Goal: Task Accomplishment & Management: Complete application form

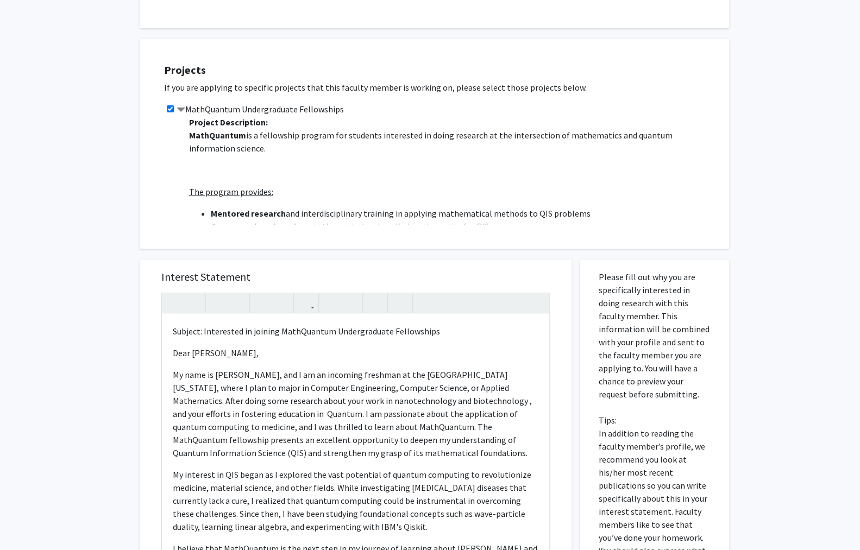
scroll to position [14, 0]
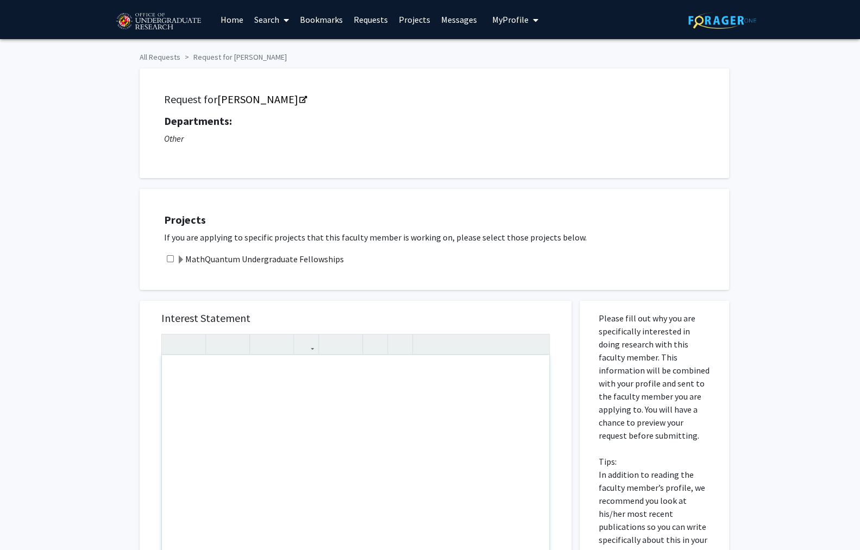
click at [233, 394] on div "Note to users with screen readers: Please press Alt+0 or Option+0 to deactivate…" at bounding box center [355, 479] width 387 height 249
paste div "Note to users with screen readers: Please press Alt+0 or Option+0 to deactivate…"
type textarea "<p>My name is Aniketh Chunduri, and I am an incoming freshman at the University…"
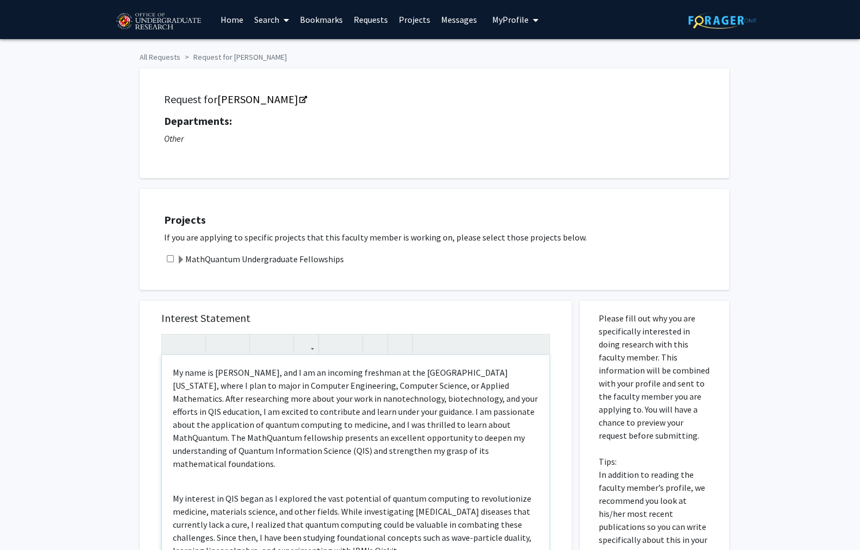
click at [165, 399] on div "My name is Aniketh Chunduri, and I am an incoming freshman at the University of…" at bounding box center [355, 479] width 387 height 249
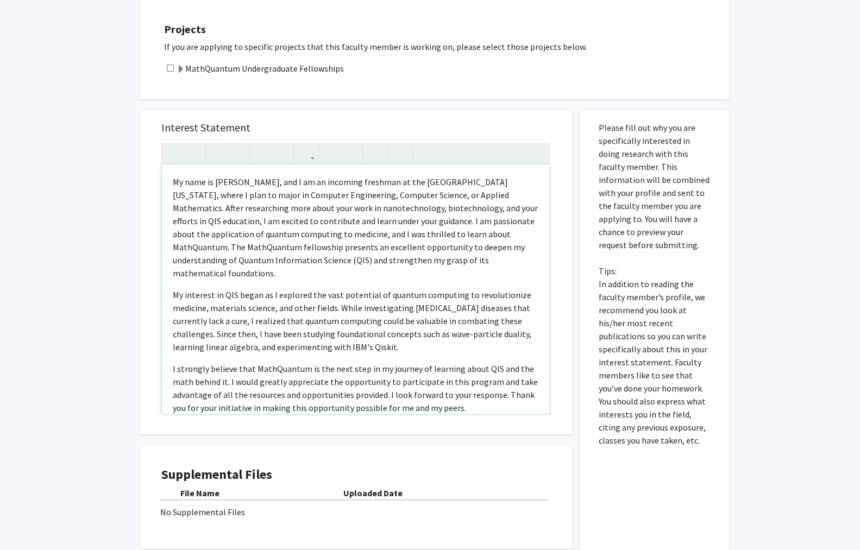
scroll to position [209, 0]
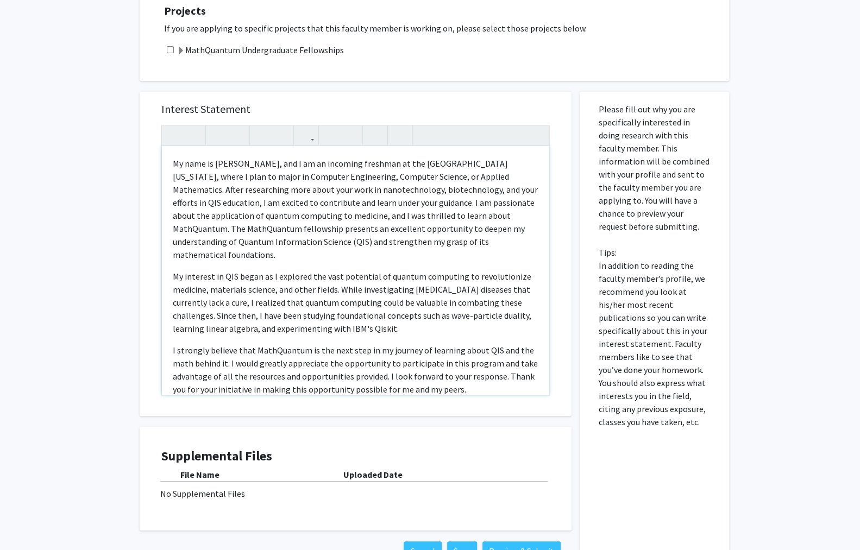
click at [173, 157] on p "My name is [PERSON_NAME], and I am an incoming freshman at the [GEOGRAPHIC_DATA…" at bounding box center [356, 209] width 366 height 104
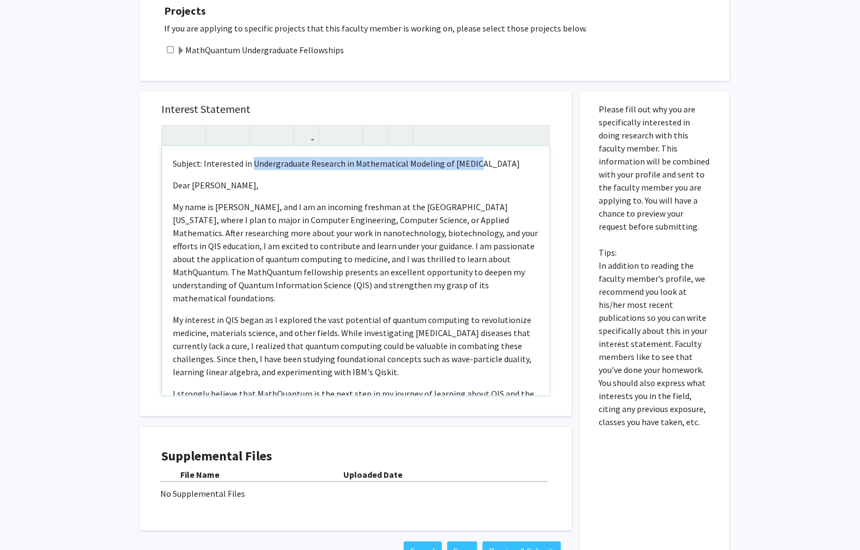
drag, startPoint x: 401, startPoint y: 115, endPoint x: 230, endPoint y: 116, distance: 171.1
click at [230, 157] on p "Subject: Interested in Undergraduate Research in Mathematical Modeling of Cancer" at bounding box center [356, 163] width 366 height 13
drag, startPoint x: 223, startPoint y: 131, endPoint x: 211, endPoint y: 131, distance: 12.5
click at [211, 179] on p "Dear Professor Levy," at bounding box center [356, 185] width 366 height 13
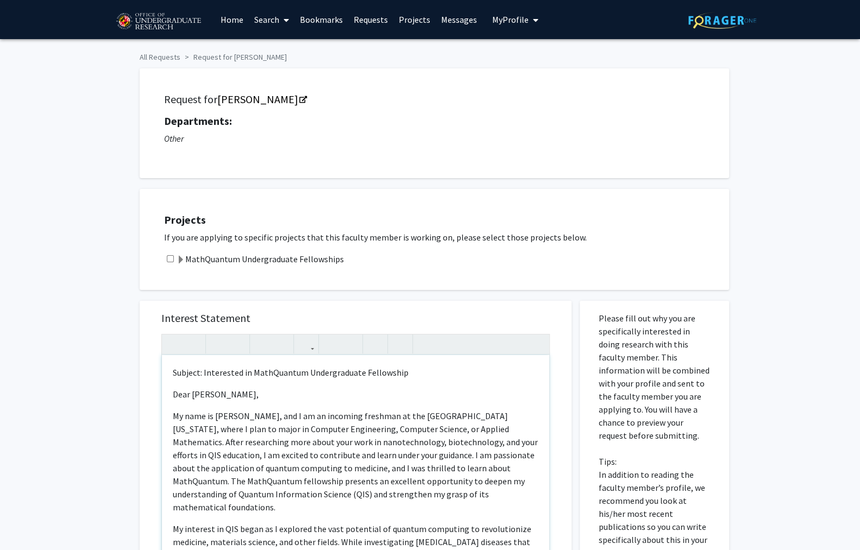
scroll to position [34, 0]
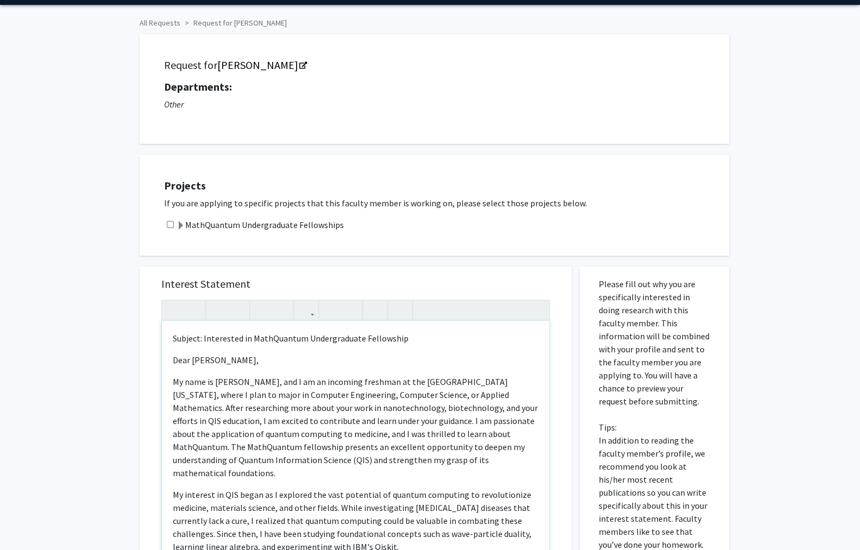
click at [517, 459] on div "Subject: Interested in MathQuantum Undergraduate Fellowship Dear Professor Serr…" at bounding box center [355, 445] width 387 height 249
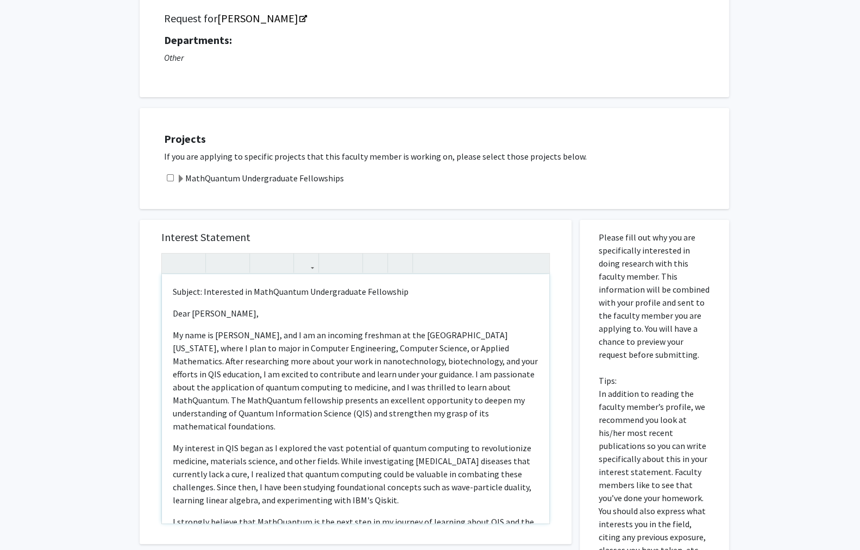
scroll to position [81, 0]
drag, startPoint x: 213, startPoint y: 439, endPoint x: 163, endPoint y: 439, distance: 50.0
click at [163, 439] on div "Subject: Interested in MathQuantum Undergraduate Fellowship Dear Professor Serr…" at bounding box center [355, 398] width 387 height 249
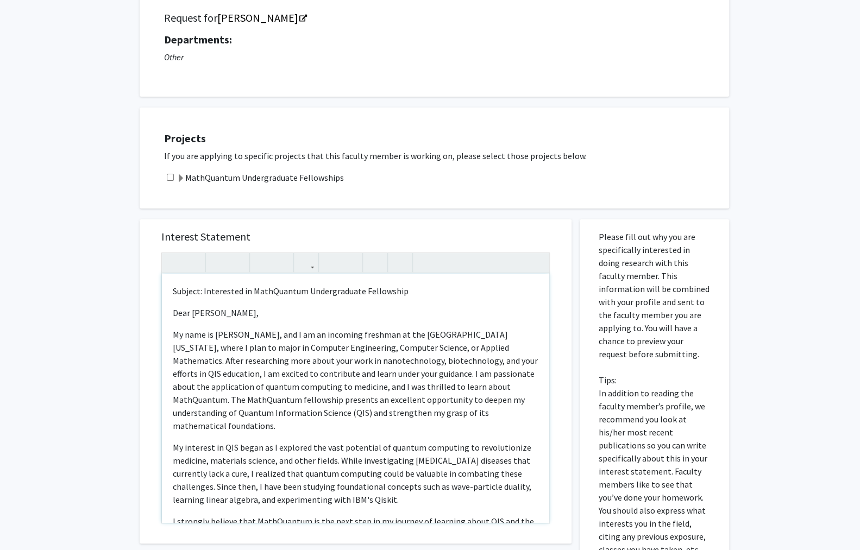
click at [487, 515] on p "I strongly believe that MathQuantum is the next step in my journey of learning …" at bounding box center [356, 541] width 366 height 52
type textarea "<p>Subject: Interested in MathQuantum Undergraduate Fellowship</p><p>Dear Profe…"
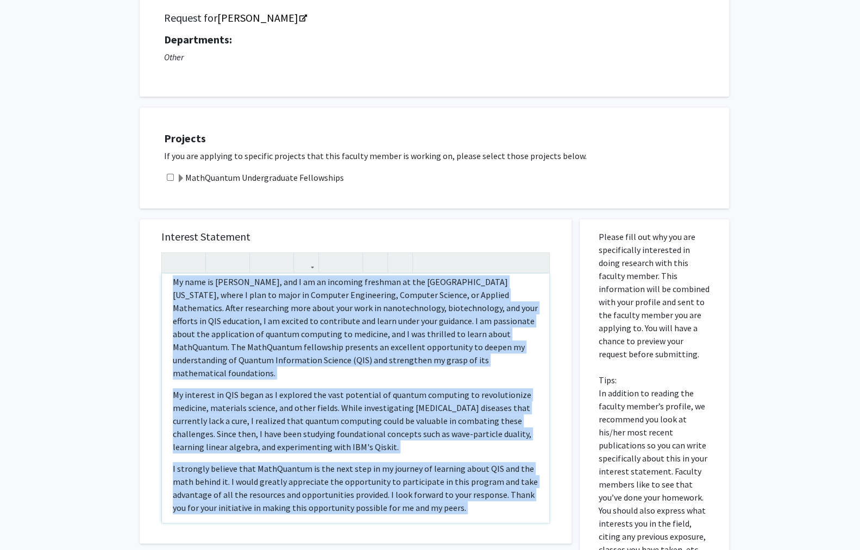
scroll to position [0, 0]
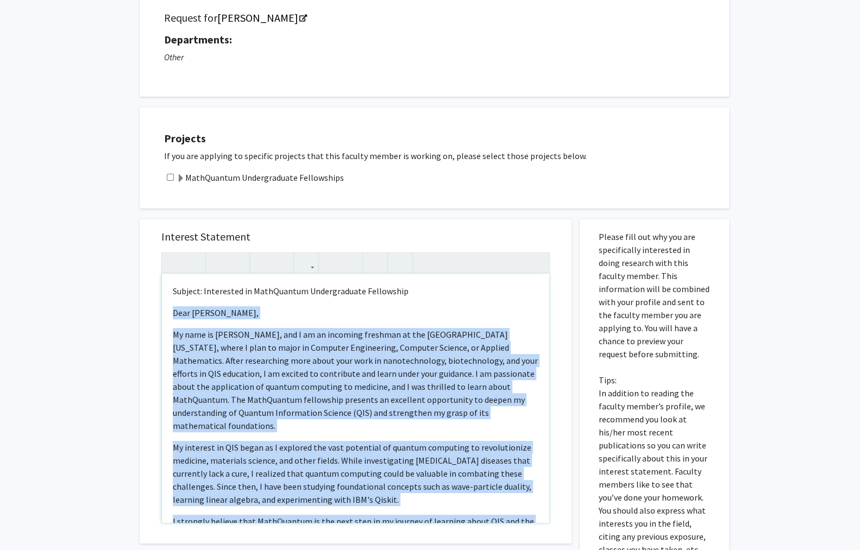
drag, startPoint x: 357, startPoint y: 373, endPoint x: 130, endPoint y: 263, distance: 251.4
click at [130, 263] on div "All Requests Request for Daniel Serrano Request for Daniel Serrano Departments:…" at bounding box center [430, 341] width 860 height 766
copy div "Dear Professor Serrano, My name is Aniketh Chunduri, and I am an incoming fresh…"
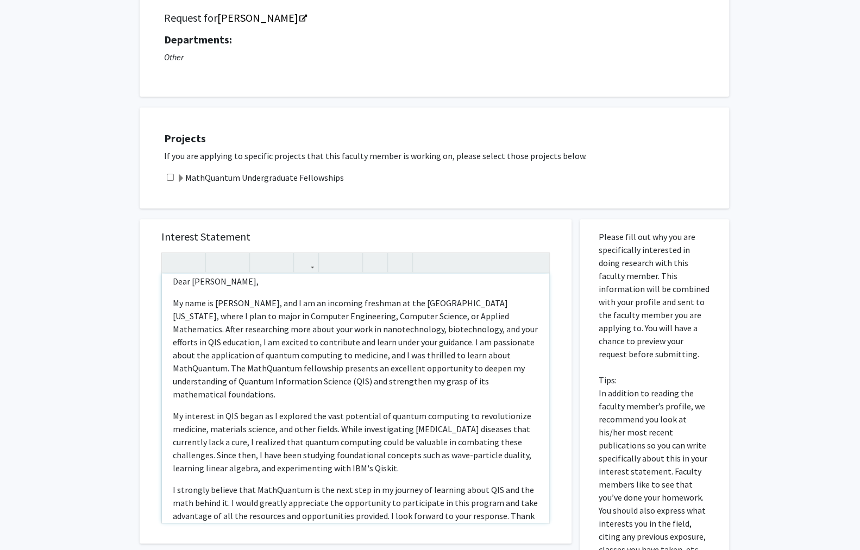
click at [263, 483] on p "I strongly believe that MathQuantum is the next step in my journey of learning …" at bounding box center [356, 509] width 366 height 52
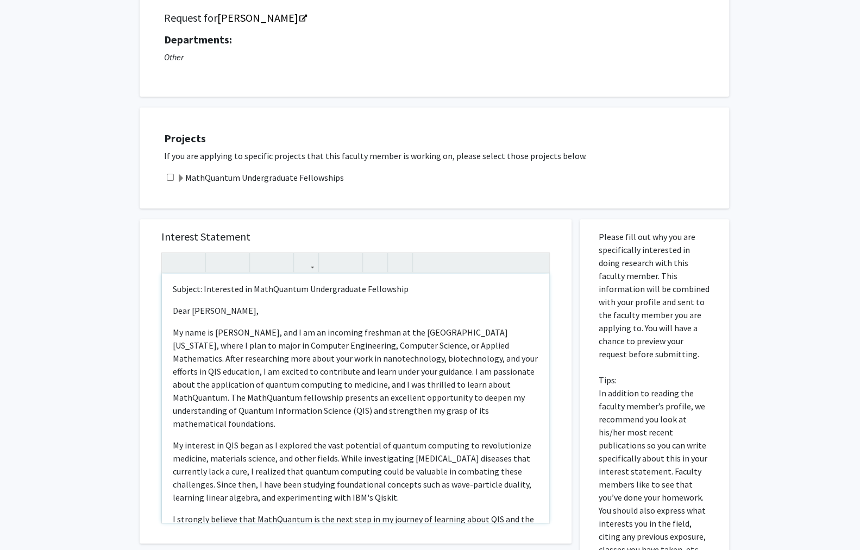
scroll to position [0, 0]
click at [177, 174] on span at bounding box center [181, 178] width 9 height 9
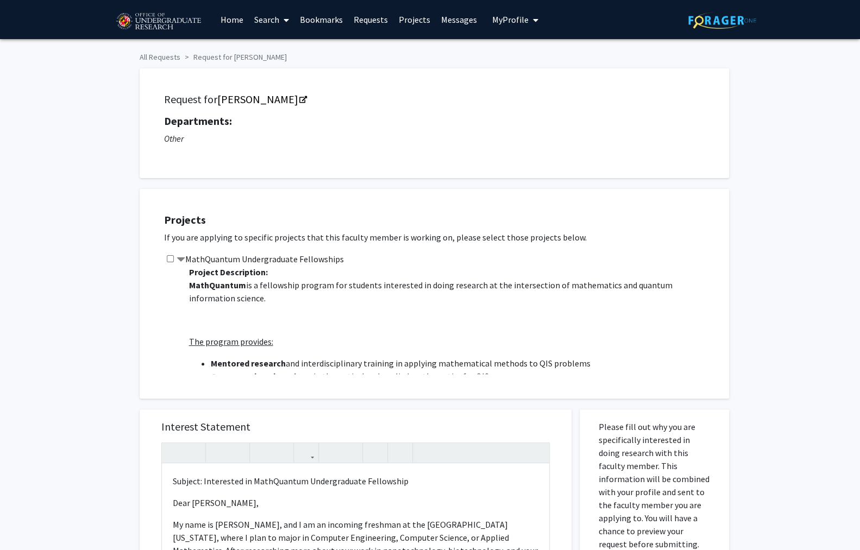
click at [167, 215] on div "Projects If you are applying to specific projects that this faculty member is w…" at bounding box center [441, 294] width 576 height 182
click at [167, 255] on input "checkbox" at bounding box center [170, 258] width 7 height 7
checkbox input "true"
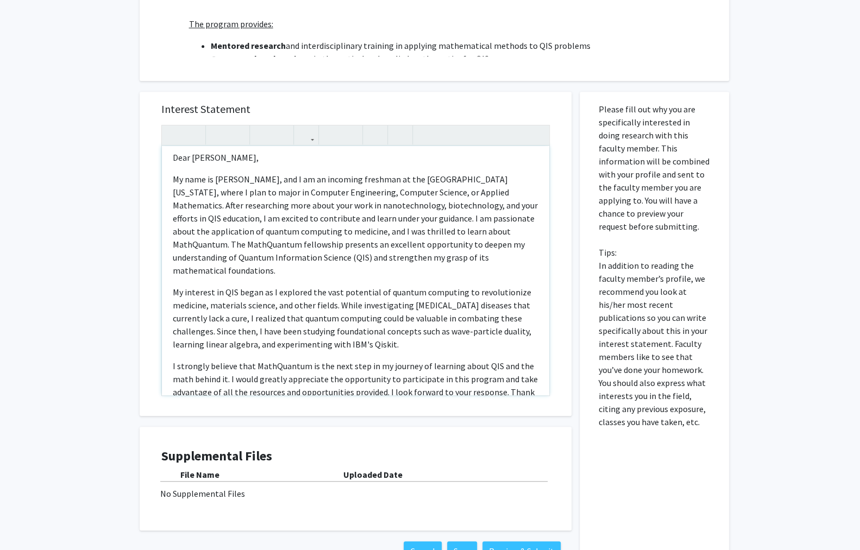
scroll to position [53, 0]
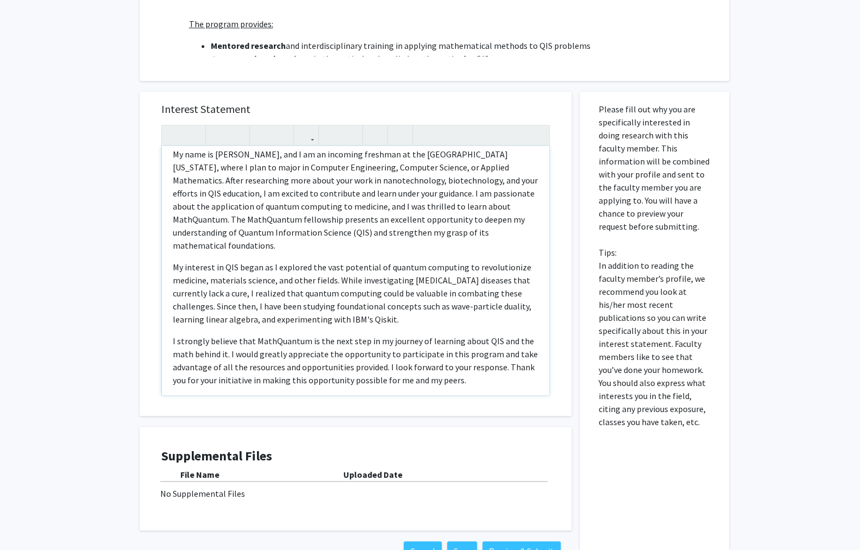
click at [256, 335] on div "Subject: Interested in MathQuantum Undergraduate Fellowship Dear [PERSON_NAME],…" at bounding box center [355, 270] width 387 height 249
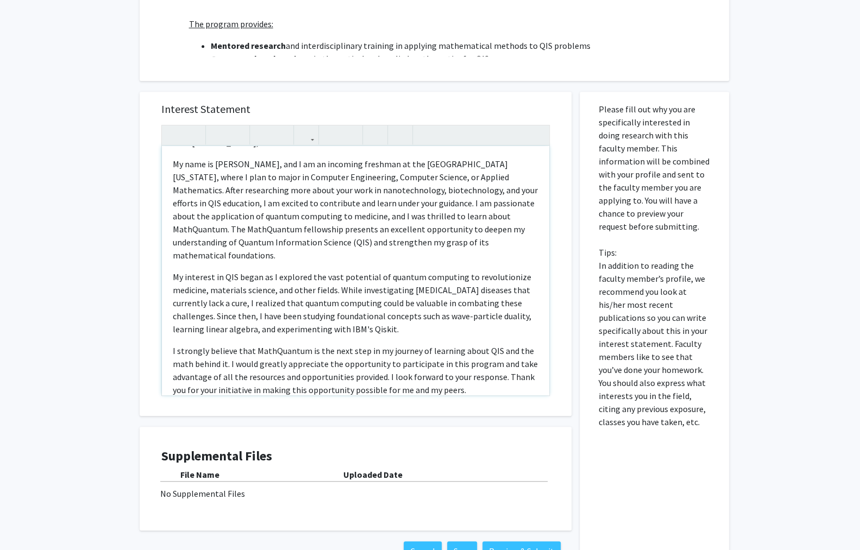
scroll to position [33, 0]
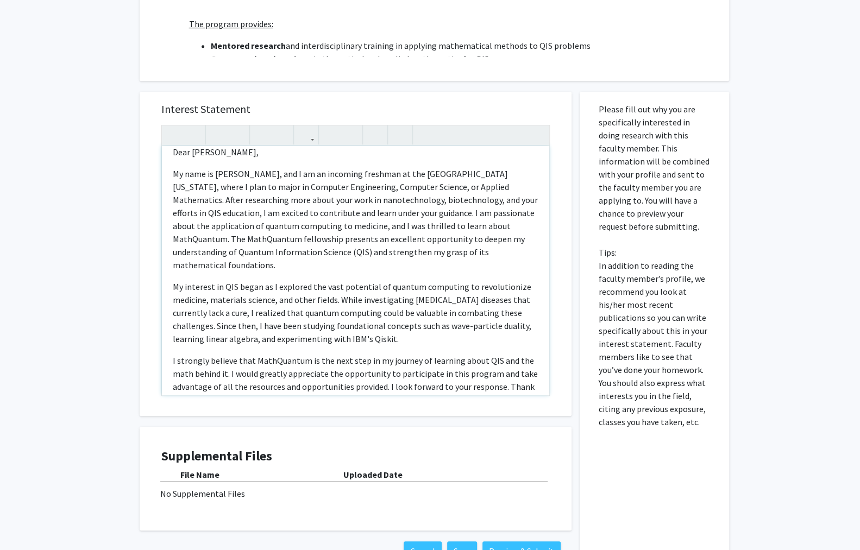
type textarea "<p>Subject: Interested in MathQuantum Undergraduate Fellowship</p><p>Dear Profe…"
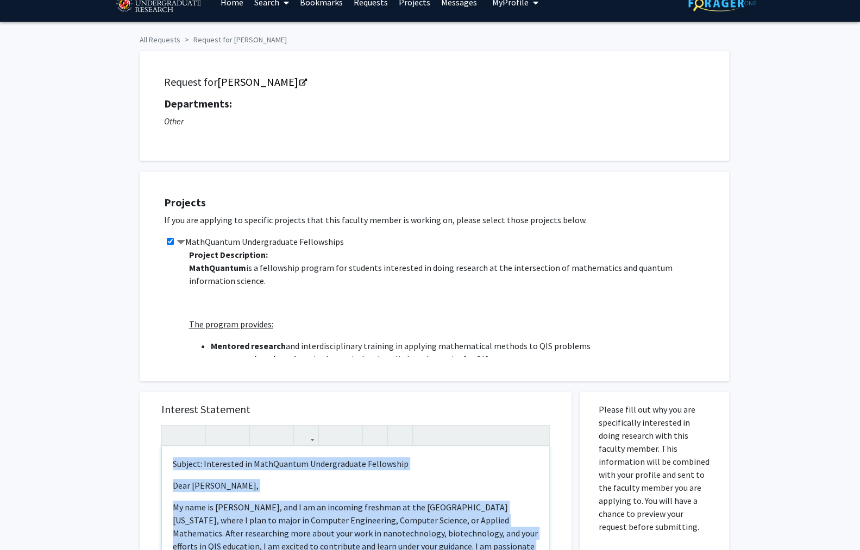
scroll to position [0, 0]
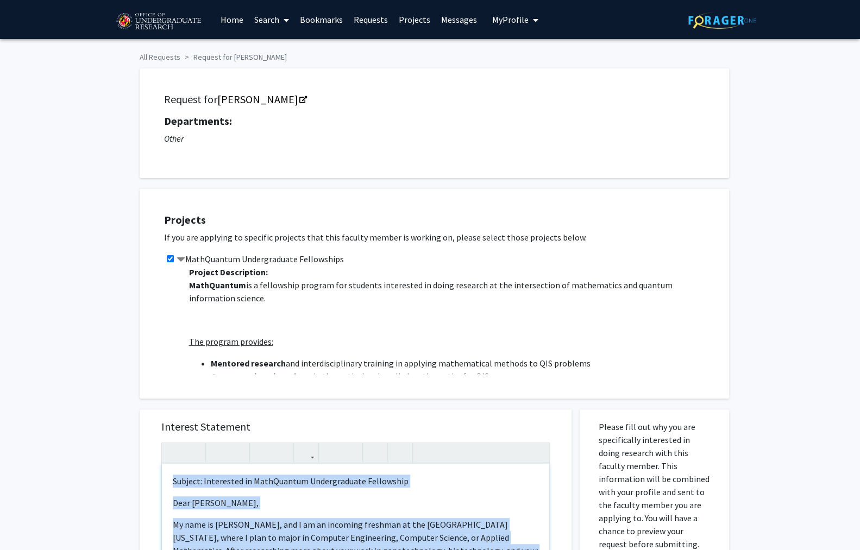
drag, startPoint x: 284, startPoint y: 331, endPoint x: 36, endPoint y: -18, distance: 428.0
click at [36, 0] on html "Skip navigation Home Search Bookmarks Requests Projects Messages My Profile Ani…" at bounding box center [430, 275] width 860 height 550
copy div "Subject: Interested in MathQuantum Undergraduate Fellowship Dear Professor Serr…"
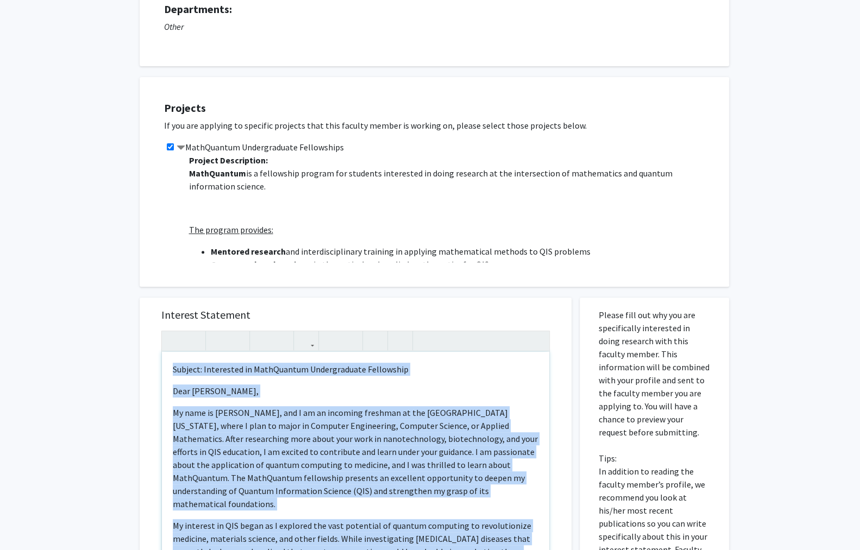
scroll to position [313, 0]
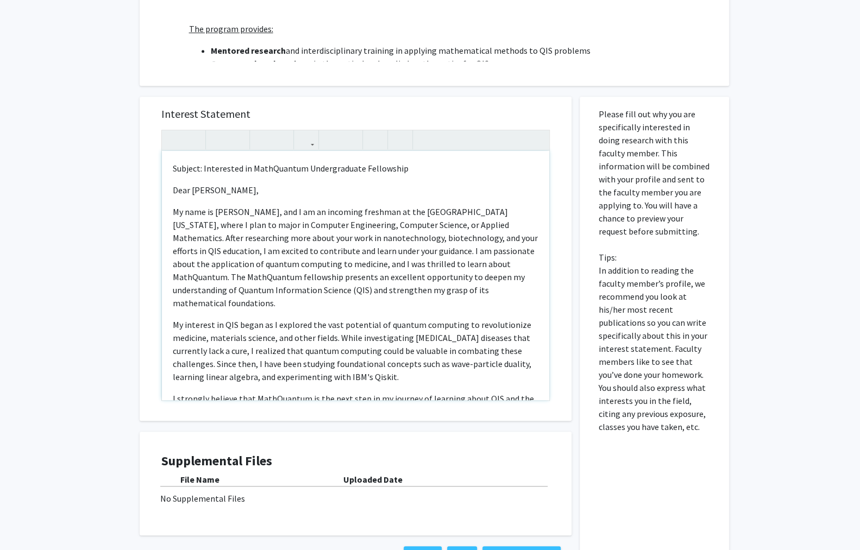
click at [199, 392] on p "I strongly believe that MathQuantum is the next step in my journey of learning …" at bounding box center [356, 418] width 366 height 52
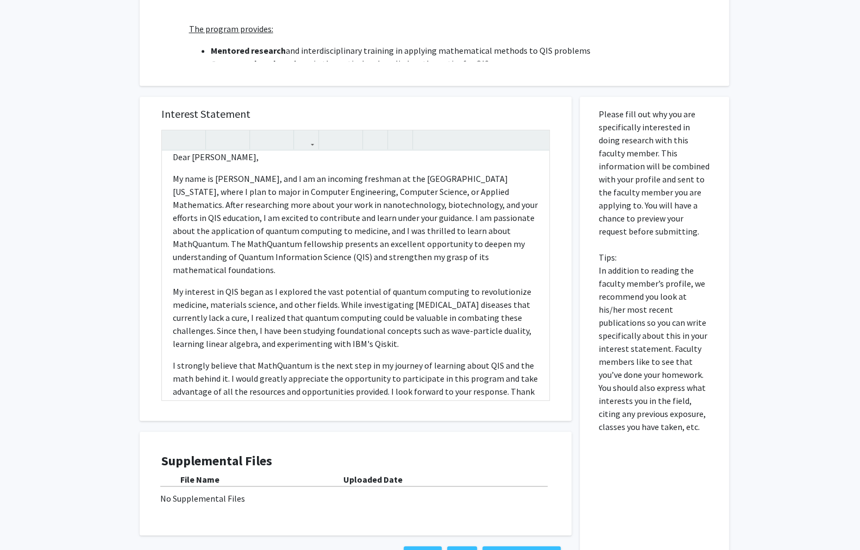
click at [375, 492] on div "No Supplemental Files" at bounding box center [355, 498] width 390 height 13
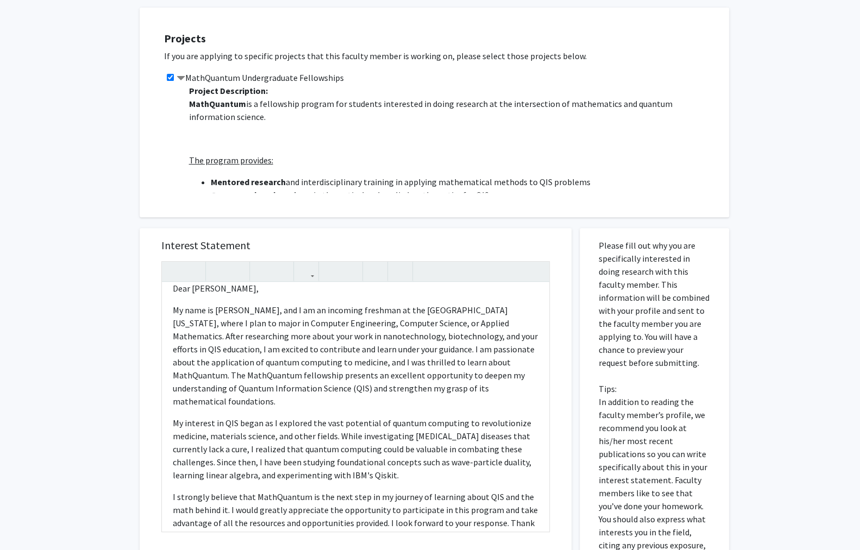
scroll to position [0, 0]
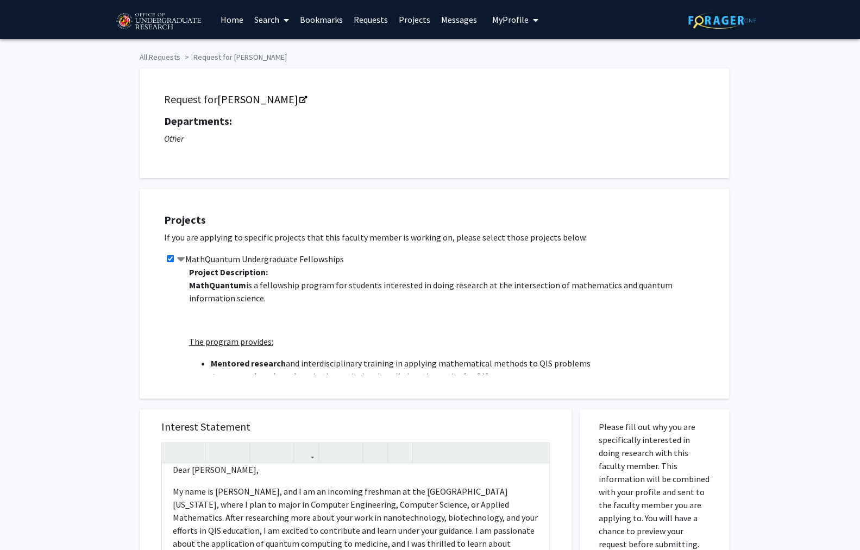
click at [257, 22] on link "Search" at bounding box center [272, 20] width 46 height 38
click at [489, 26] on button "My Profile" at bounding box center [515, 19] width 53 height 39
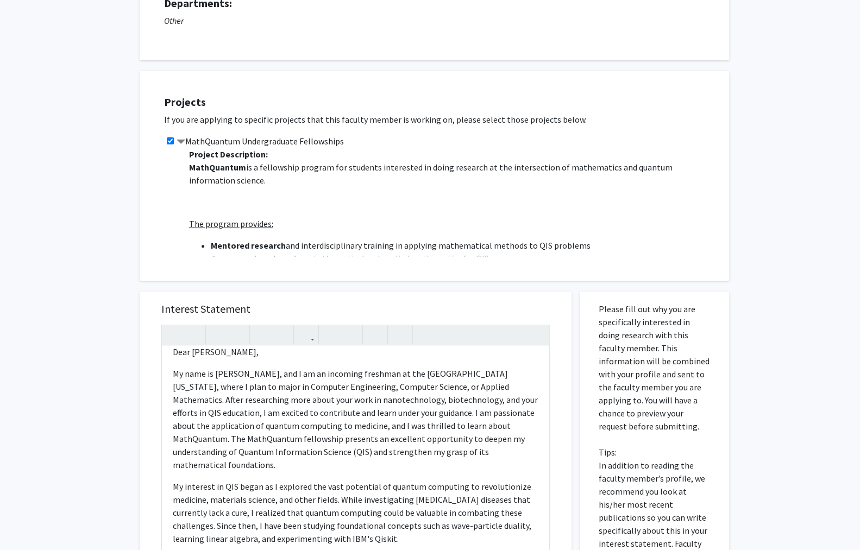
scroll to position [318, 0]
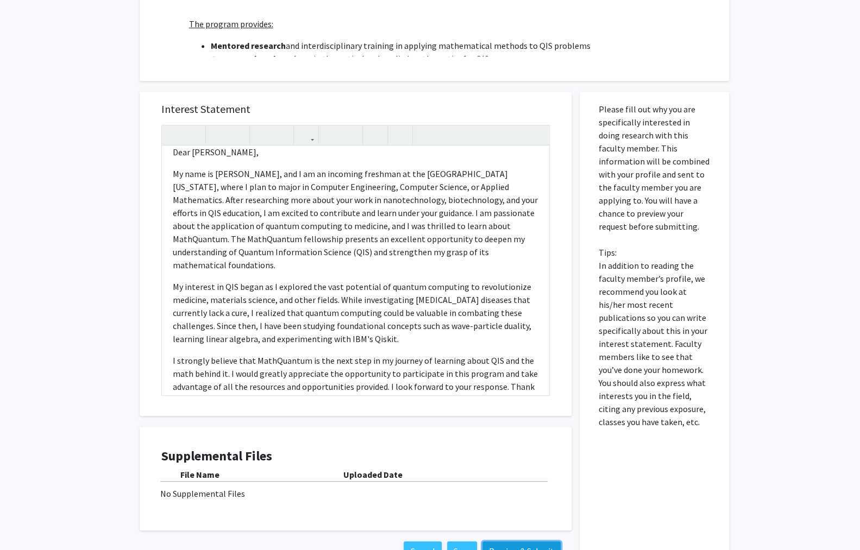
click at [528, 541] on button "Preview & Submit" at bounding box center [521, 551] width 78 height 20
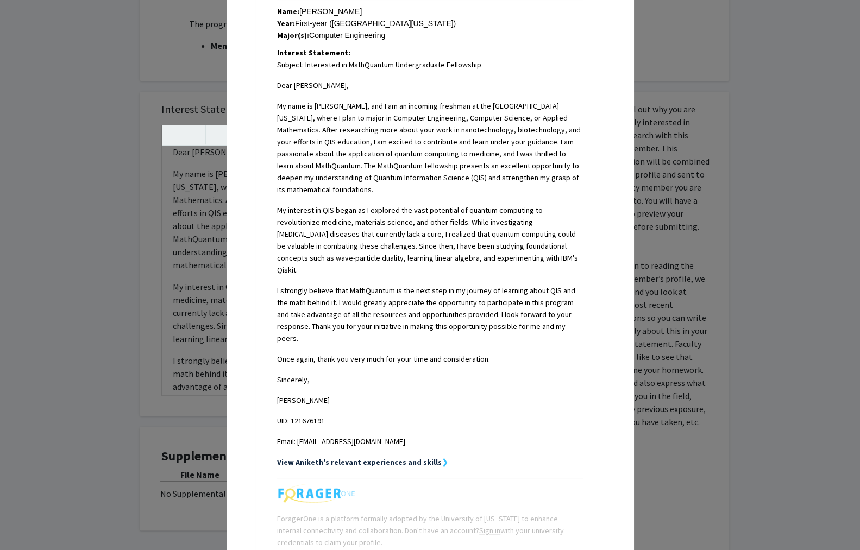
scroll to position [0, 0]
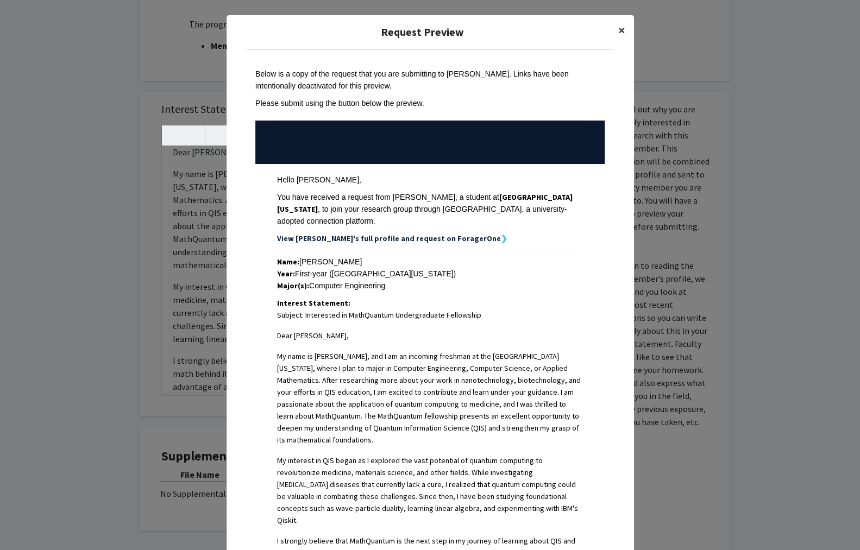
click at [621, 23] on button "×" at bounding box center [621, 30] width 24 height 30
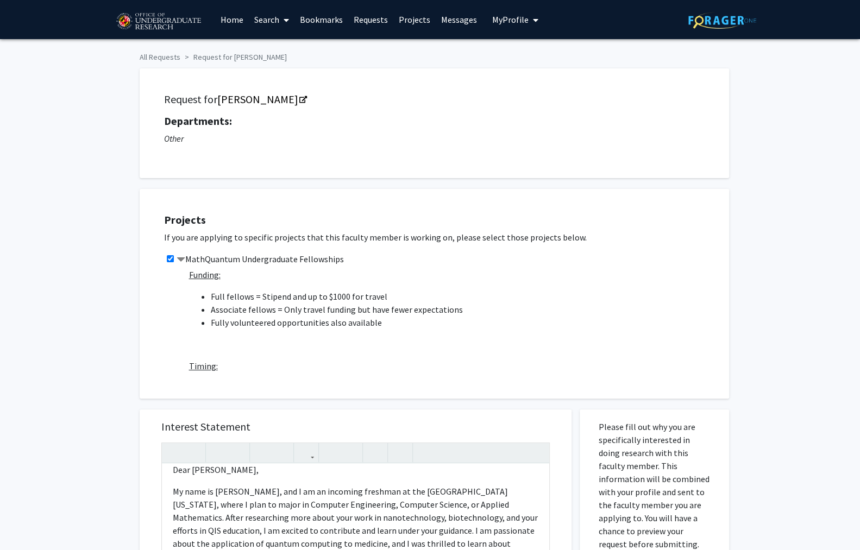
scroll to position [442, 0]
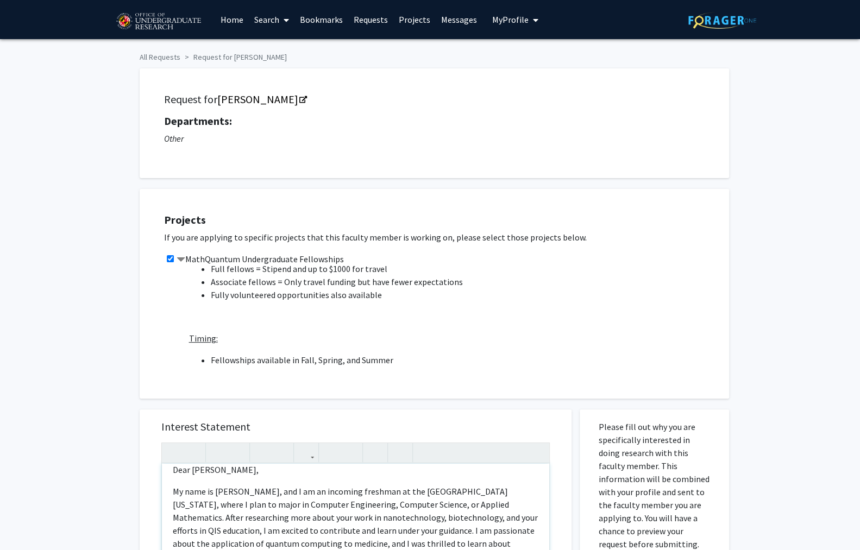
click at [320, 485] on p "My name is [PERSON_NAME], and I am an incoming freshman at the [GEOGRAPHIC_DATA…" at bounding box center [356, 537] width 366 height 104
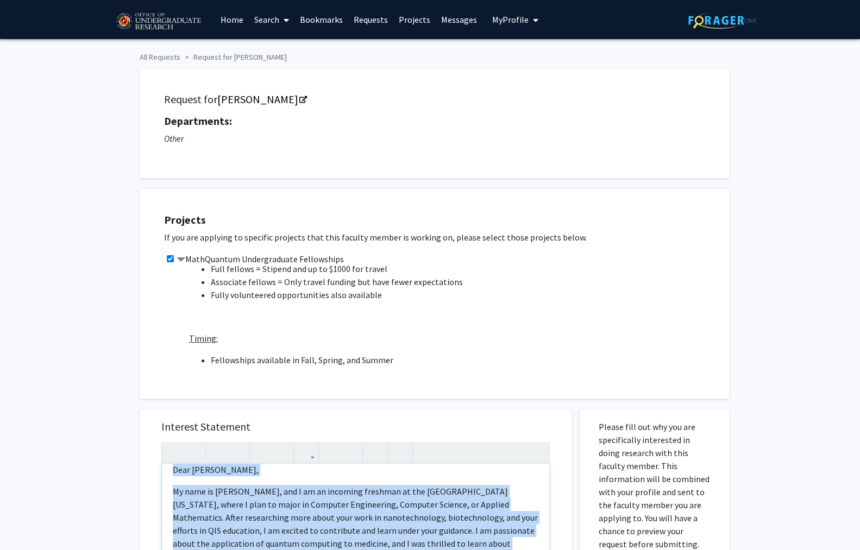
copy div "Subject: Interested in MathQuantum Undergraduate Fellowship Dear Professor Serr…"
click at [244, 18] on link "Home" at bounding box center [232, 20] width 34 height 38
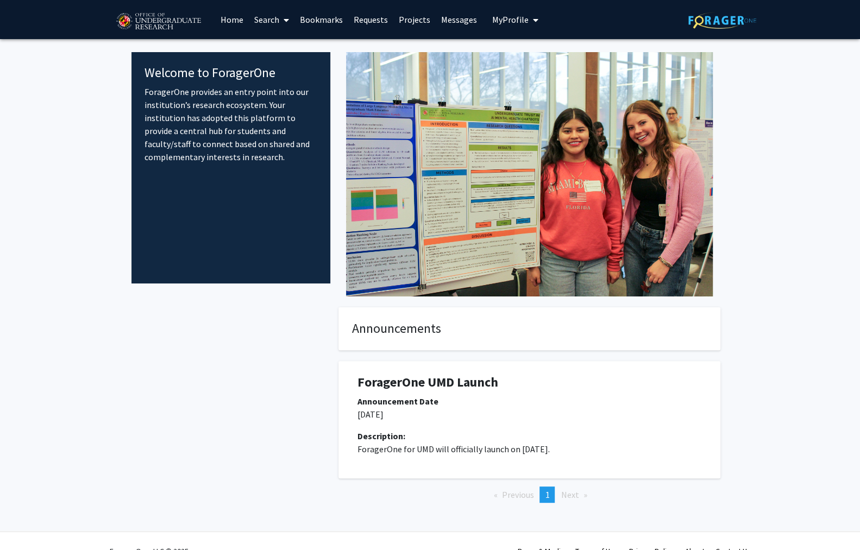
click at [260, 22] on link "Search" at bounding box center [272, 20] width 46 height 38
click at [307, 24] on link "Bookmarks" at bounding box center [321, 20] width 54 height 38
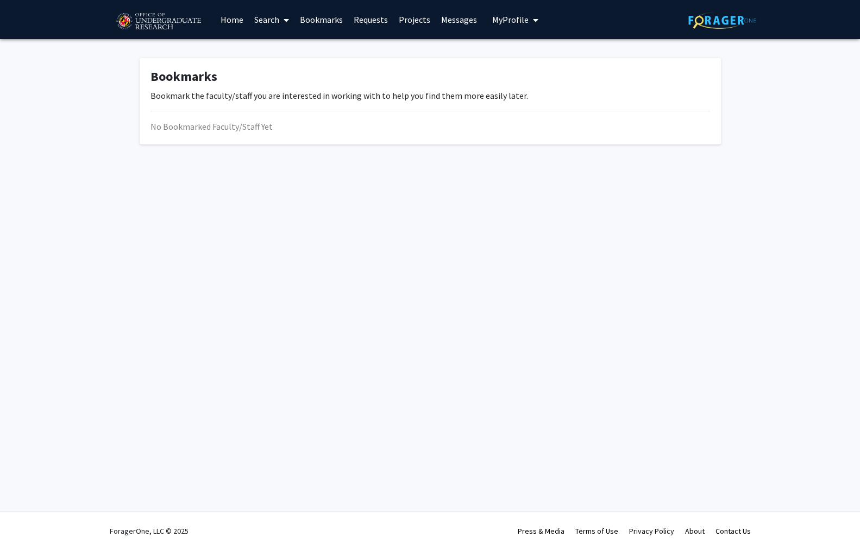
click at [343, 16] on link "Bookmarks" at bounding box center [321, 20] width 54 height 38
click at [354, 18] on link "Requests" at bounding box center [370, 20] width 45 height 38
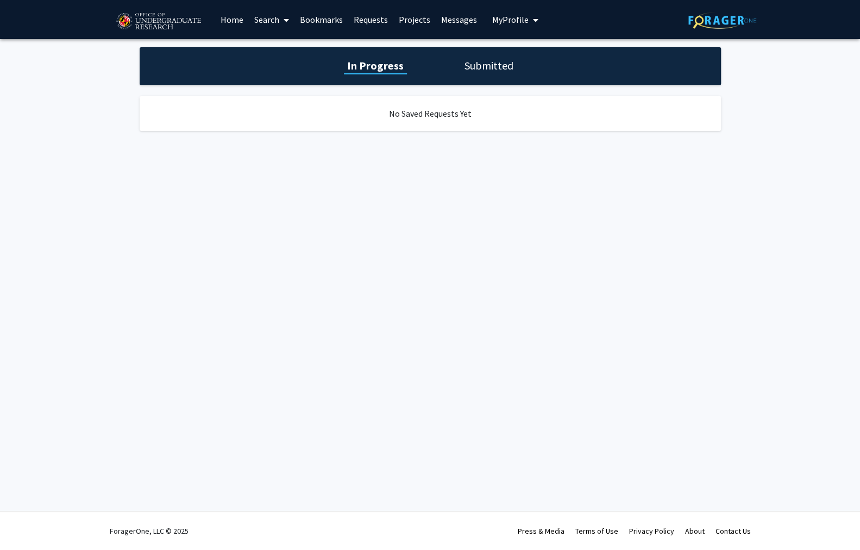
click at [461, 66] on h1 "Submitted" at bounding box center [488, 65] width 55 height 15
click at [407, 11] on link "Projects" at bounding box center [414, 20] width 42 height 38
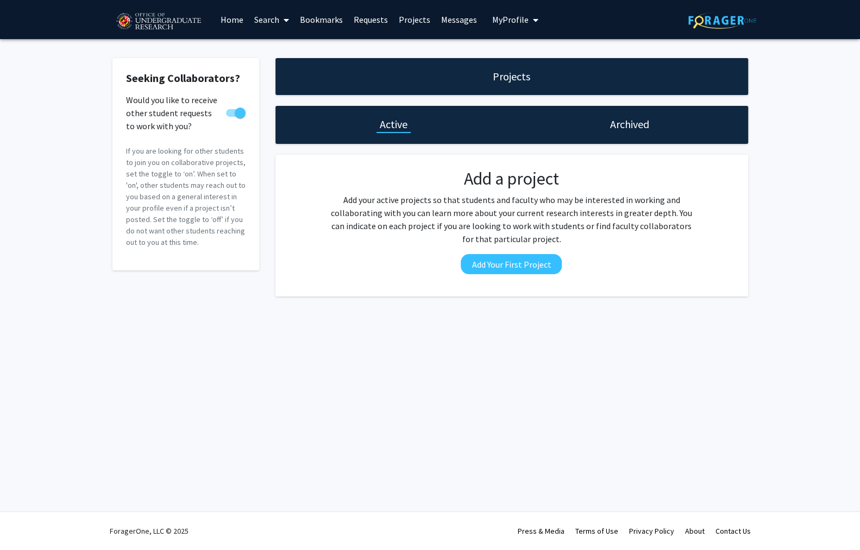
click at [466, 27] on link "Messages" at bounding box center [459, 20] width 47 height 38
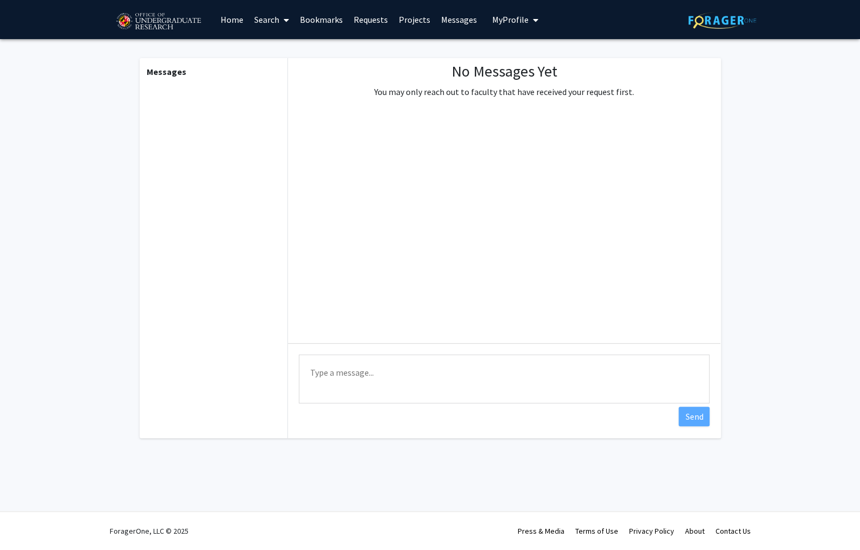
click at [500, 28] on button "My Profile" at bounding box center [515, 19] width 53 height 39
click at [356, 26] on link "Requests" at bounding box center [370, 20] width 45 height 38
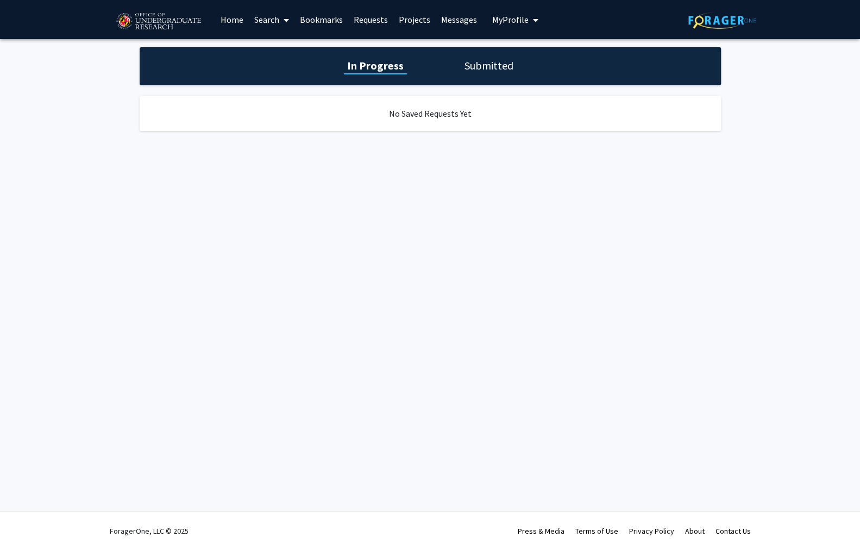
click at [326, 20] on link "Bookmarks" at bounding box center [321, 20] width 54 height 38
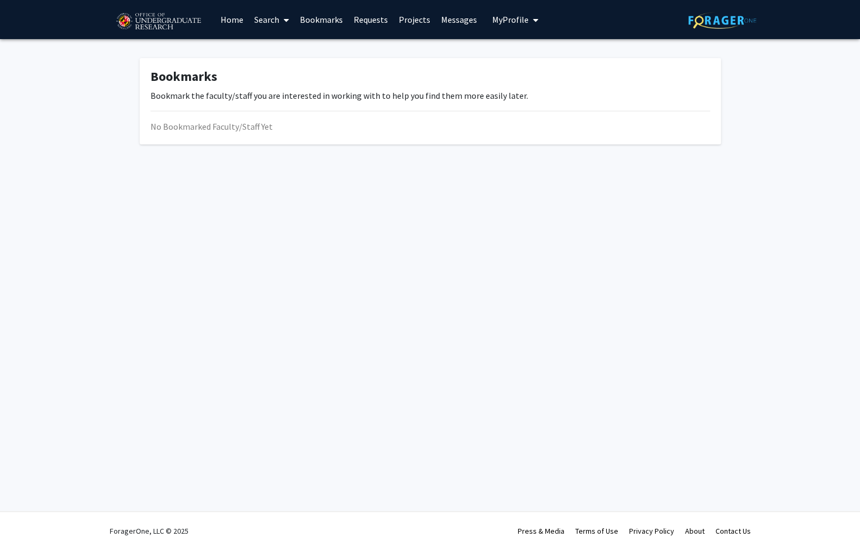
click at [287, 20] on icon at bounding box center [285, 20] width 5 height 9
click at [249, 22] on link "Search" at bounding box center [272, 20] width 46 height 38
click at [237, 21] on link "Home" at bounding box center [232, 20] width 34 height 38
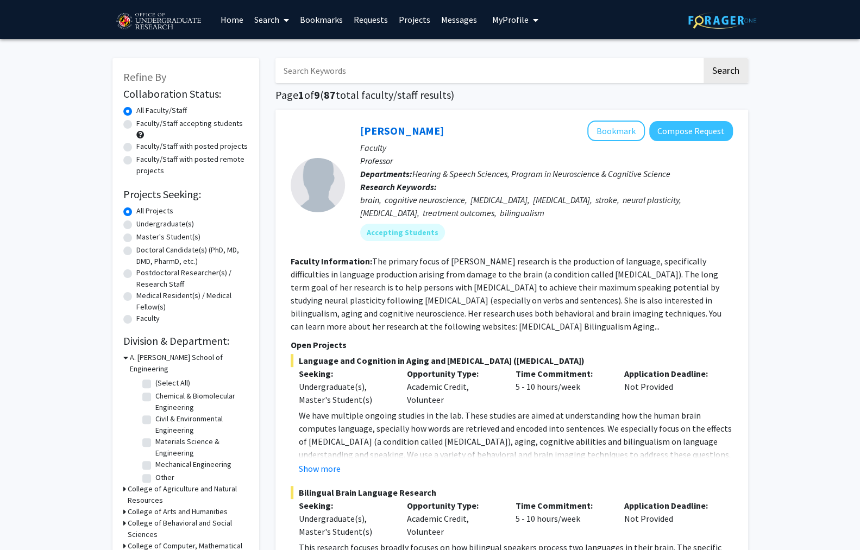
click at [343, 73] on input "Search Keywords" at bounding box center [488, 70] width 426 height 25
type input "[PERSON_NAME]"
click at [703, 58] on button "Search" at bounding box center [725, 70] width 45 height 25
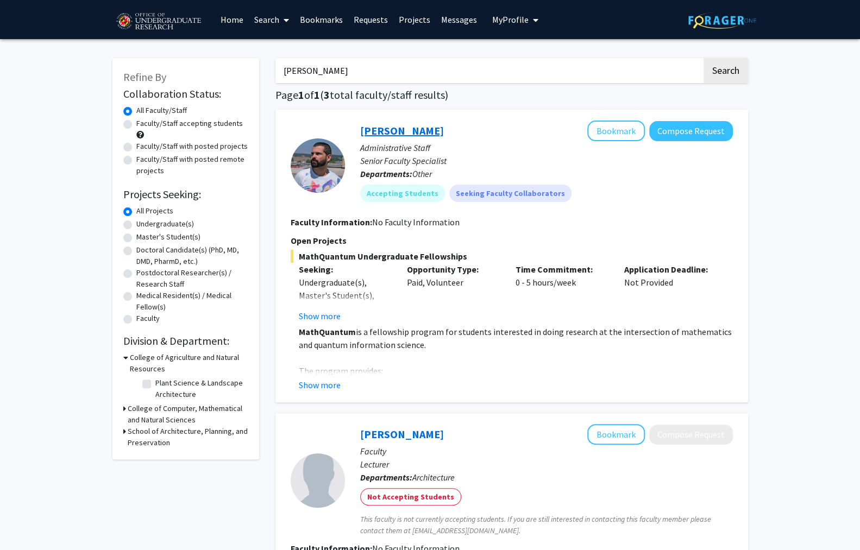
click at [367, 125] on link "[PERSON_NAME]" at bounding box center [402, 131] width 84 height 14
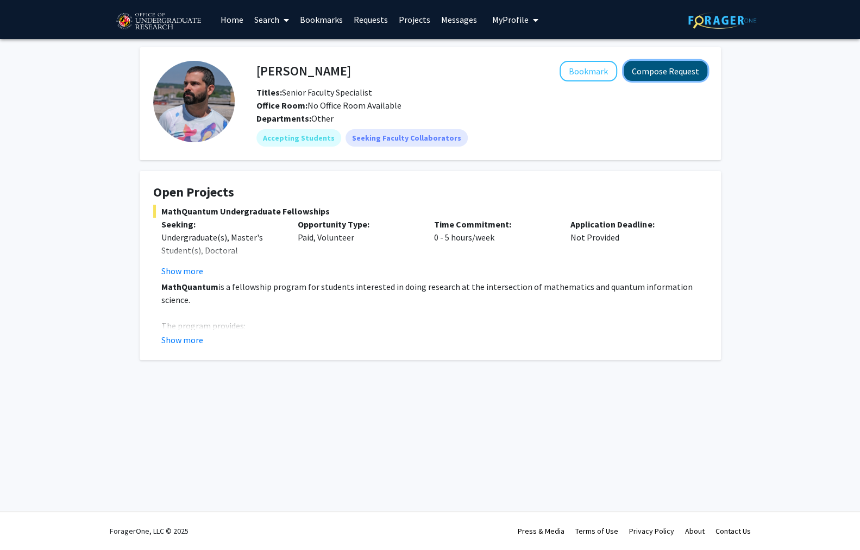
click at [648, 66] on button "Compose Request" at bounding box center [665, 71] width 84 height 20
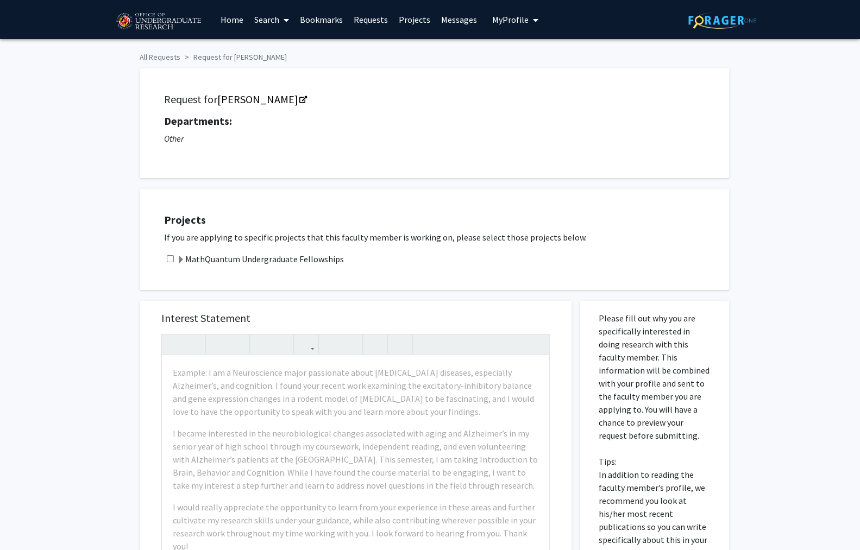
click at [175, 212] on div "Projects If you are applying to specific projects that this faculty member is w…" at bounding box center [441, 240] width 576 height 74
click at [167, 255] on input "checkbox" at bounding box center [170, 258] width 7 height 7
checkbox input "true"
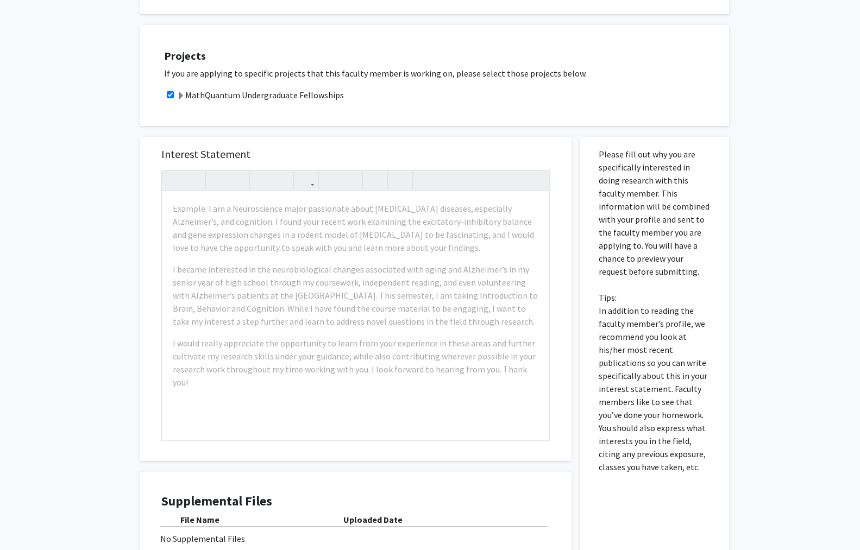
scroll to position [209, 0]
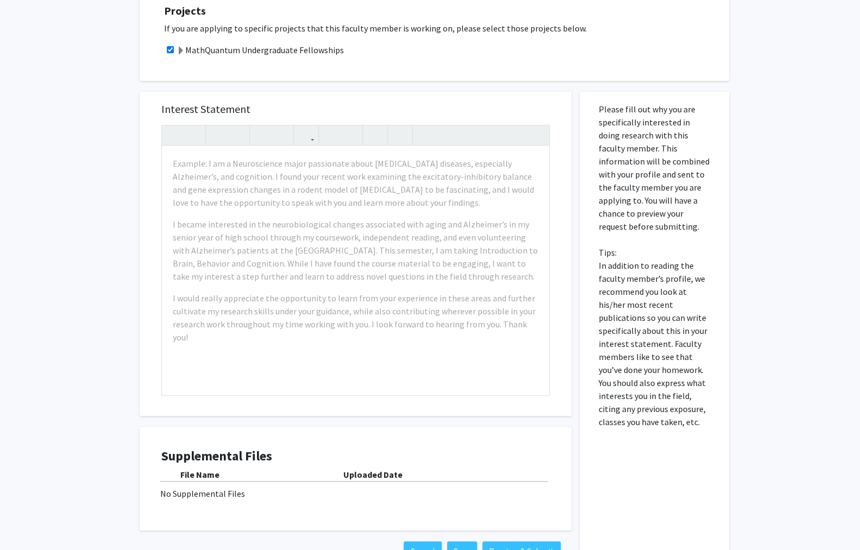
click at [283, 487] on div "No Supplemental Files" at bounding box center [355, 493] width 390 height 13
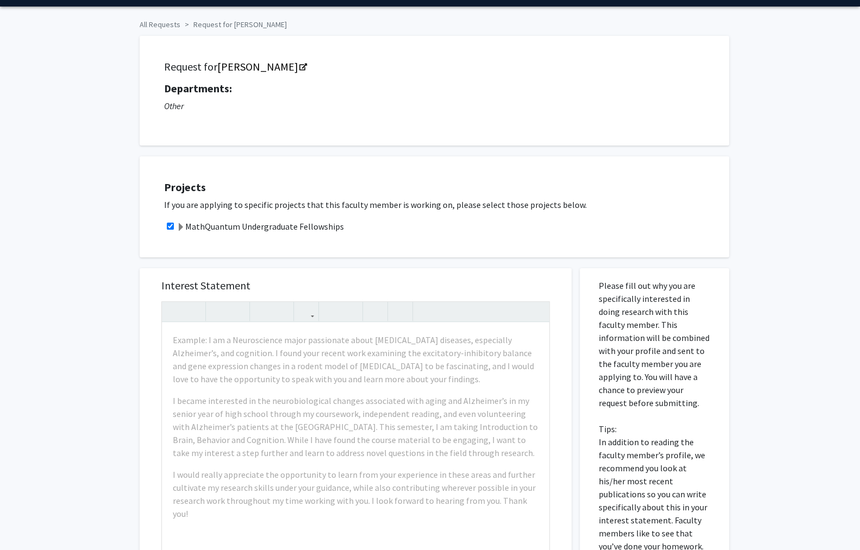
scroll to position [0, 0]
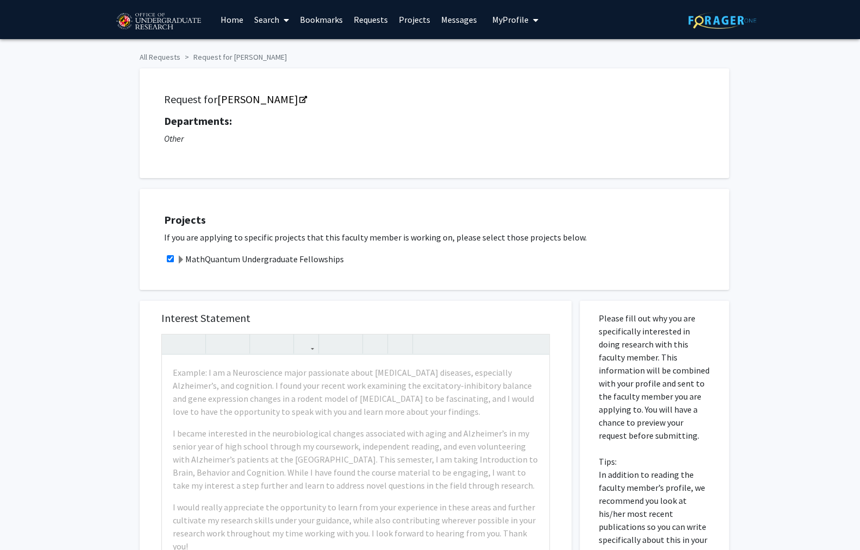
click at [291, 22] on link "Search" at bounding box center [272, 20] width 46 height 38
click at [539, 17] on div "Skip navigation Home Search Bookmarks Requests Projects Messages My Profile [PE…" at bounding box center [430, 19] width 652 height 39
click at [533, 19] on icon "My profile dropdown to access profile and logout" at bounding box center [535, 20] width 5 height 9
click at [507, 22] on span "My Profile" at bounding box center [510, 19] width 36 height 11
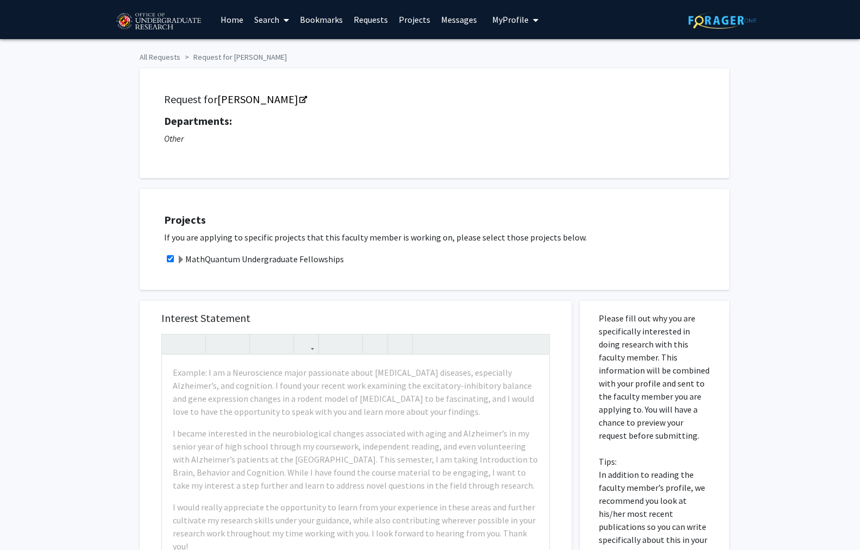
click at [512, 21] on span "My Profile" at bounding box center [510, 19] width 36 height 11
click at [506, 87] on link "Account Settings" at bounding box center [549, 84] width 98 height 13
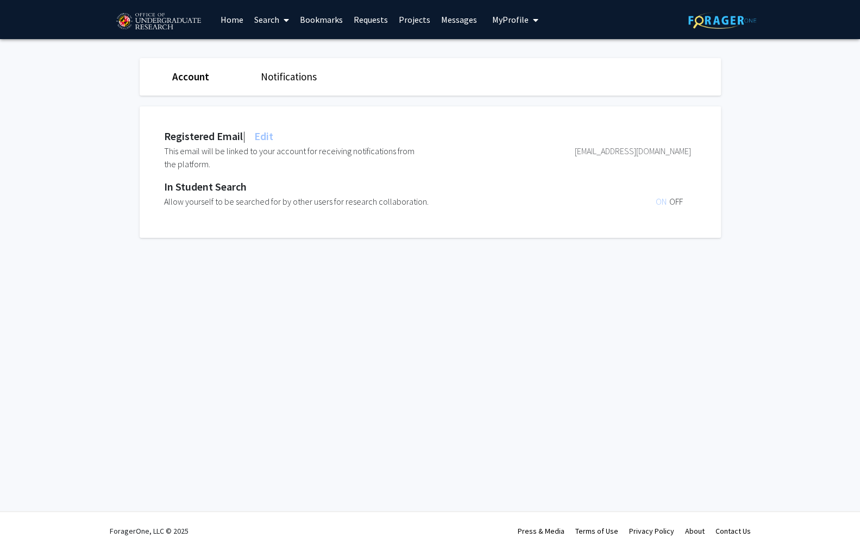
click at [504, 22] on span "My Profile" at bounding box center [510, 19] width 36 height 11
click at [537, 65] on span "View Profile" at bounding box center [560, 62] width 66 height 12
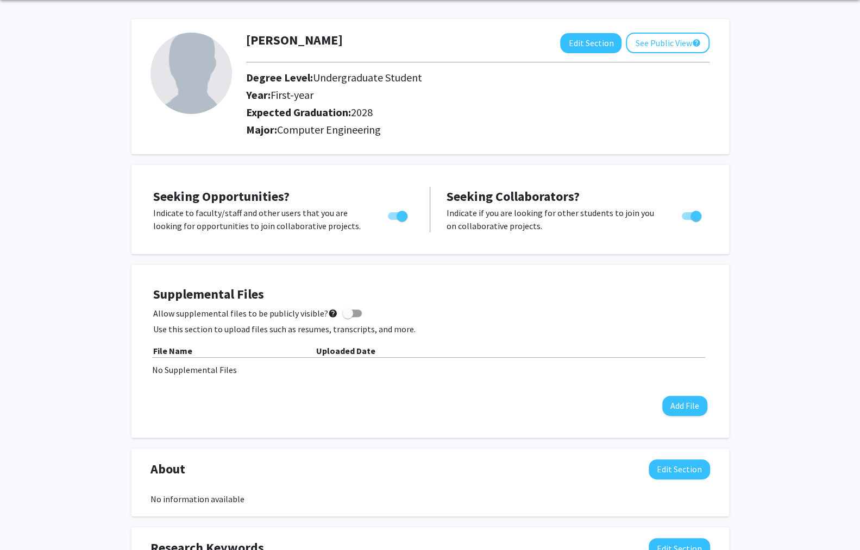
scroll to position [47, 0]
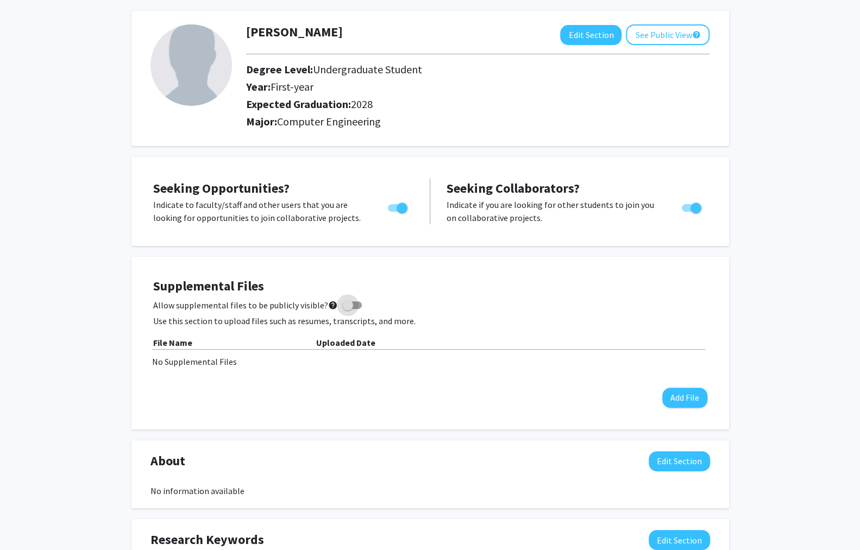
click at [342, 301] on span at bounding box center [352, 305] width 20 height 8
click at [347, 309] on input "Allow supplemental files to be publicly visible? help" at bounding box center [347, 309] width 1 height 1
click at [351, 300] on span at bounding box center [356, 305] width 11 height 11
click at [347, 309] on input "Allow supplemental files to be publicly visible? help" at bounding box center [347, 309] width 1 height 1
checkbox input "false"
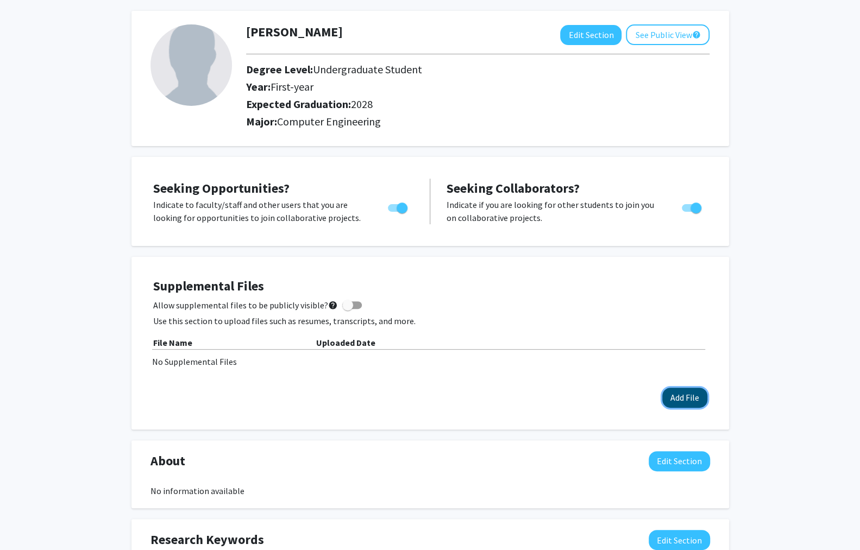
click at [696, 388] on button "Add File" at bounding box center [684, 398] width 45 height 20
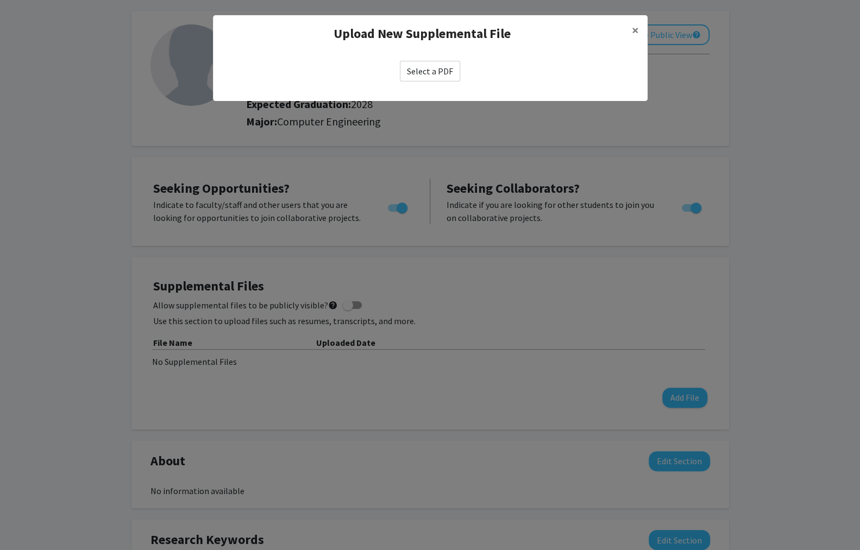
click at [445, 61] on label "Select a PDF" at bounding box center [430, 71] width 60 height 21
click at [0, 0] on input "Select a PDF" at bounding box center [0, 0] width 0 height 0
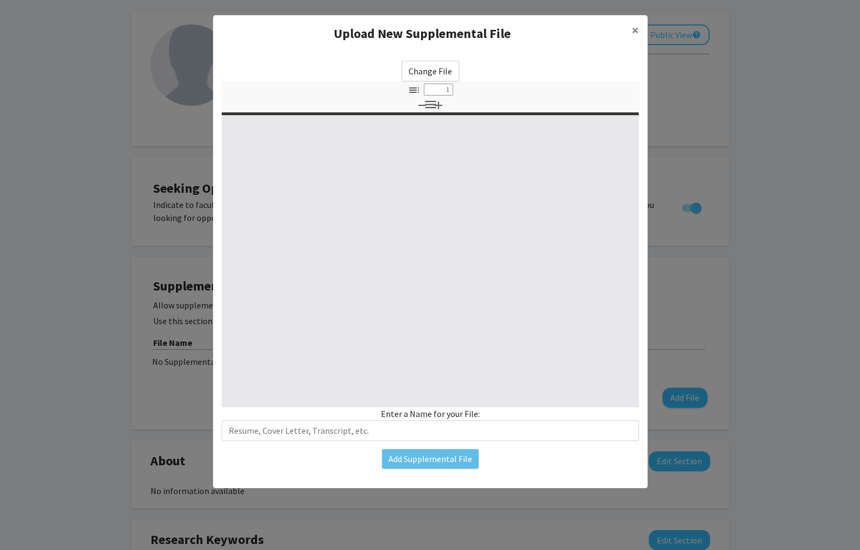
type input "0"
select select "custom"
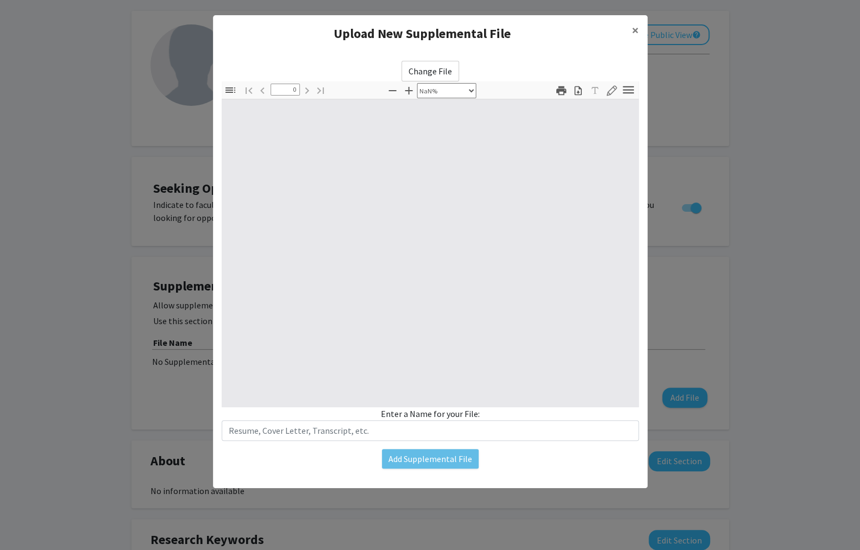
type input "1"
select select "auto"
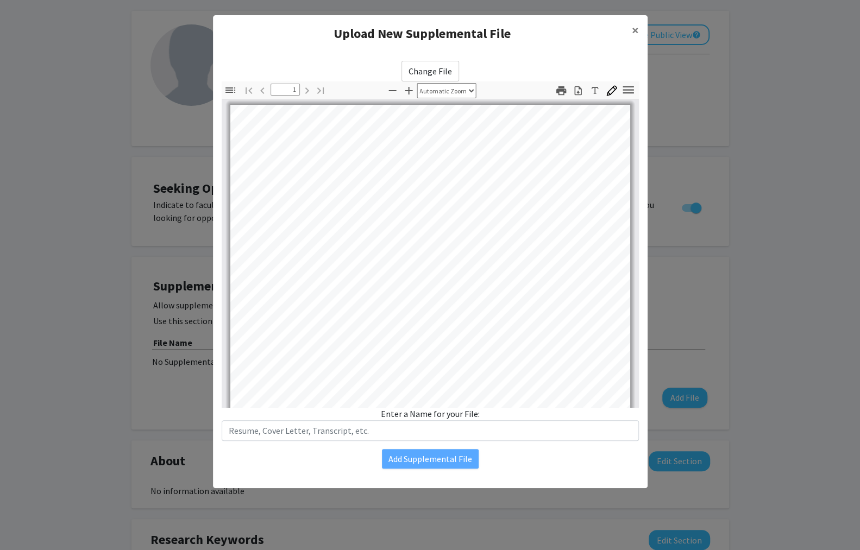
scroll to position [219, 0]
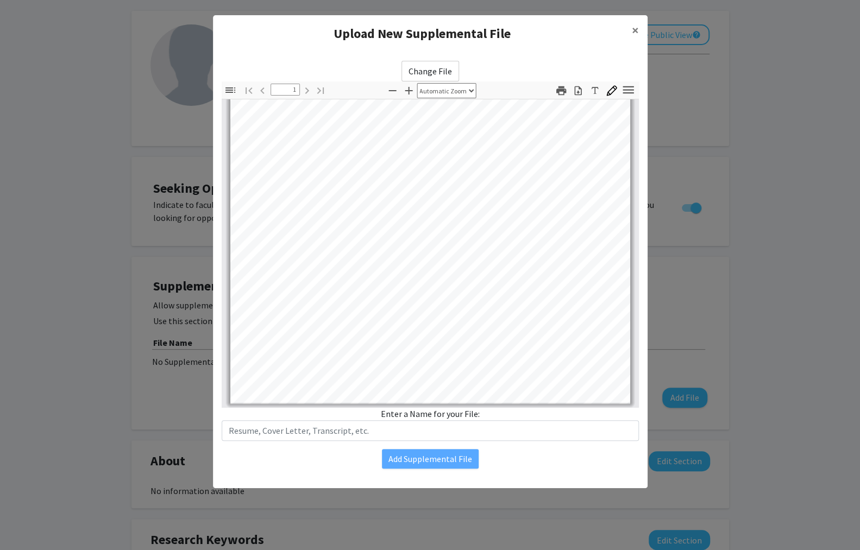
click at [448, 407] on div "Enter a Name for your File:" at bounding box center [430, 424] width 417 height 34
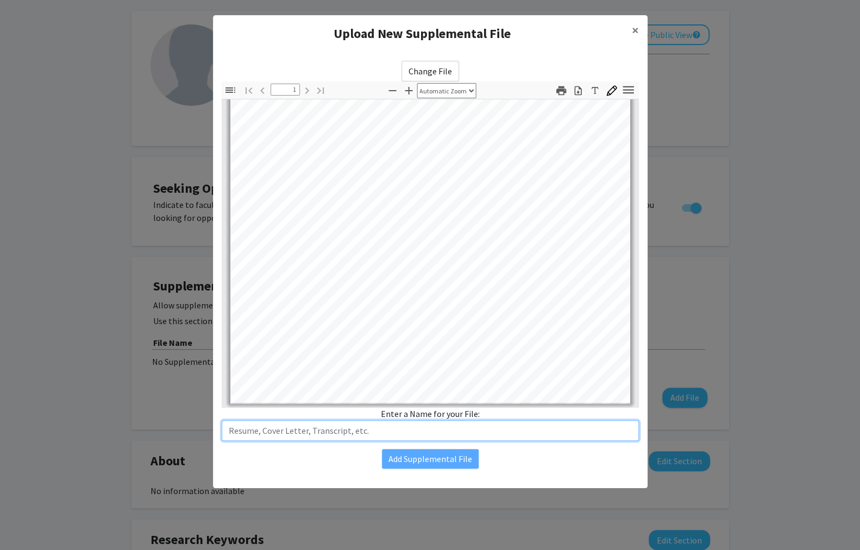
click at [445, 420] on input "text" at bounding box center [430, 430] width 417 height 21
type input "Resume"
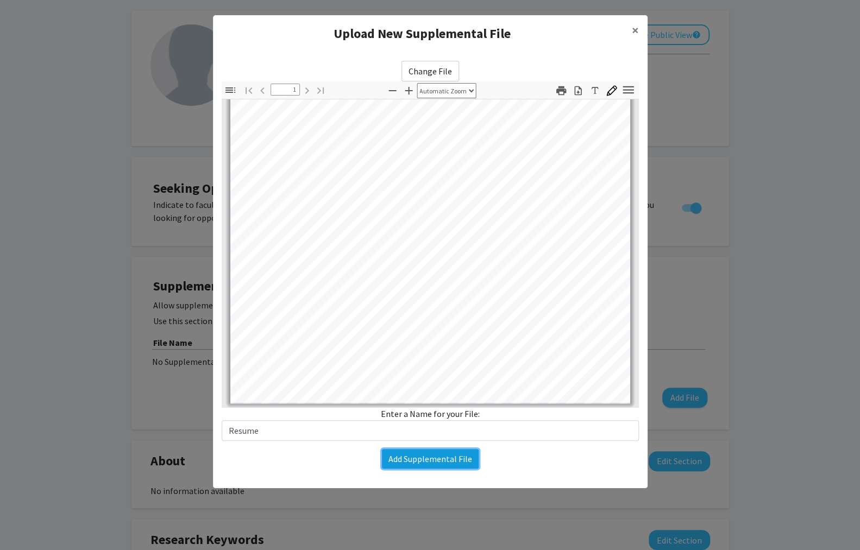
click at [434, 449] on button "Add Supplemental File" at bounding box center [430, 459] width 97 height 20
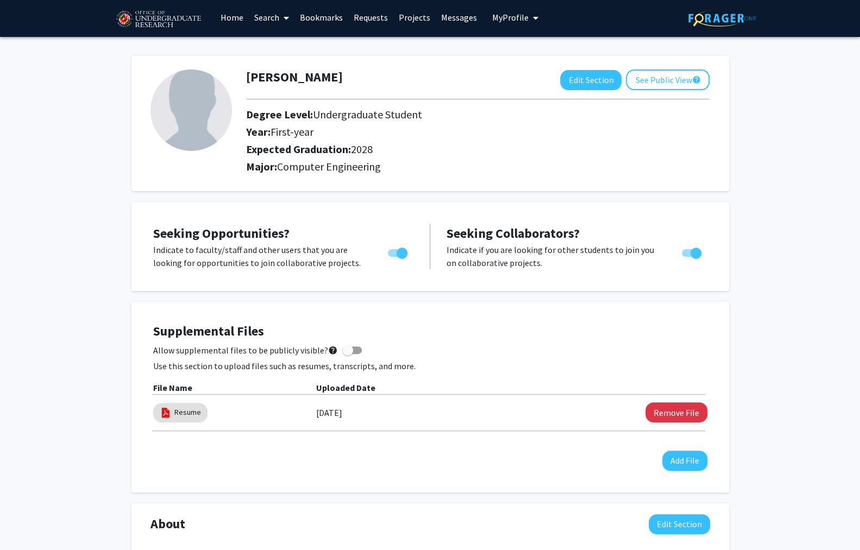
scroll to position [0, 0]
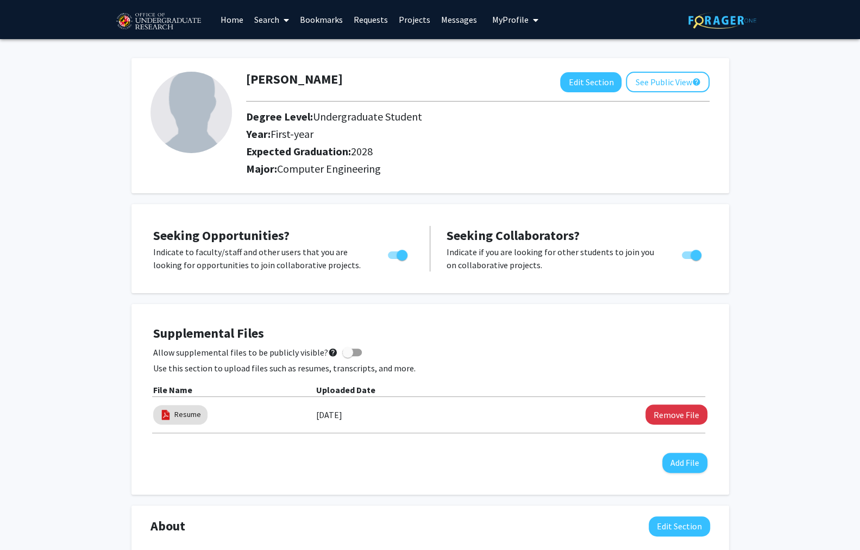
click at [320, 20] on link "Bookmarks" at bounding box center [321, 20] width 54 height 38
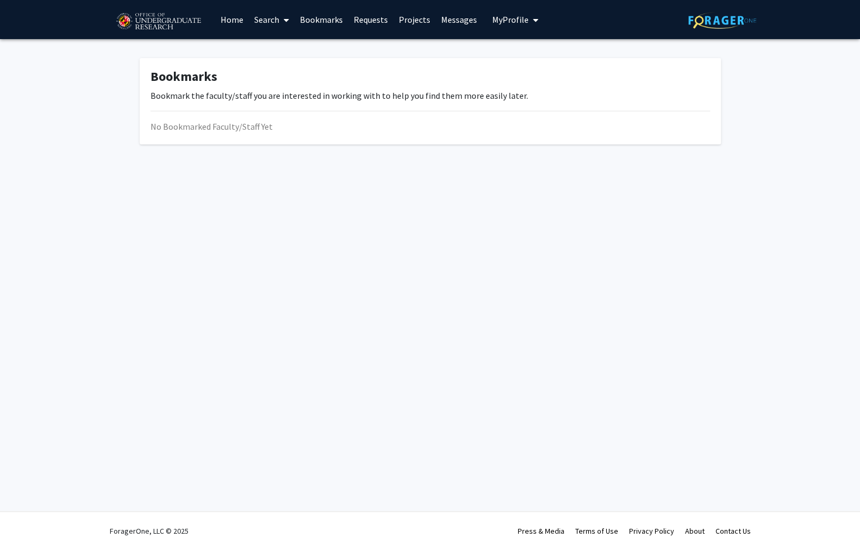
click at [278, 24] on link "Search" at bounding box center [272, 20] width 46 height 38
click at [273, 52] on span "Faculty/Staff" at bounding box center [289, 50] width 80 height 22
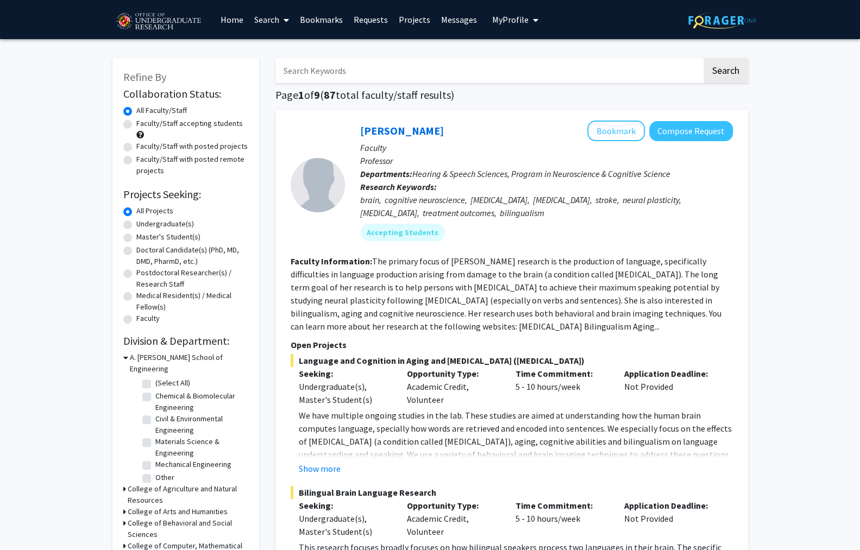
click at [314, 73] on input "Search Keywords" at bounding box center [488, 70] width 426 height 25
type input "Danie"
click at [703, 58] on button "Search" at bounding box center [725, 70] width 45 height 25
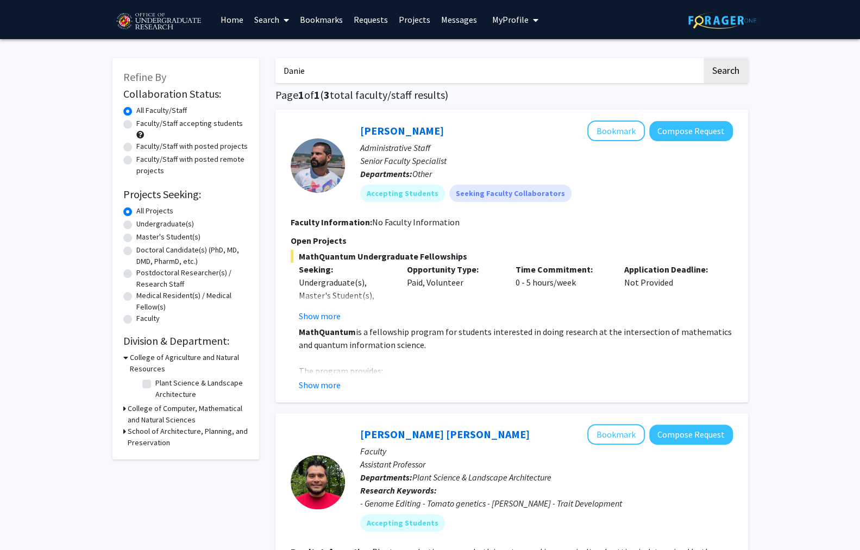
click at [367, 134] on div "[PERSON_NAME] Bookmark Compose Request" at bounding box center [546, 131] width 373 height 21
click at [368, 132] on div "[PERSON_NAME] Bookmark Compose Request" at bounding box center [546, 131] width 373 height 21
click at [369, 128] on link "[PERSON_NAME]" at bounding box center [402, 131] width 84 height 14
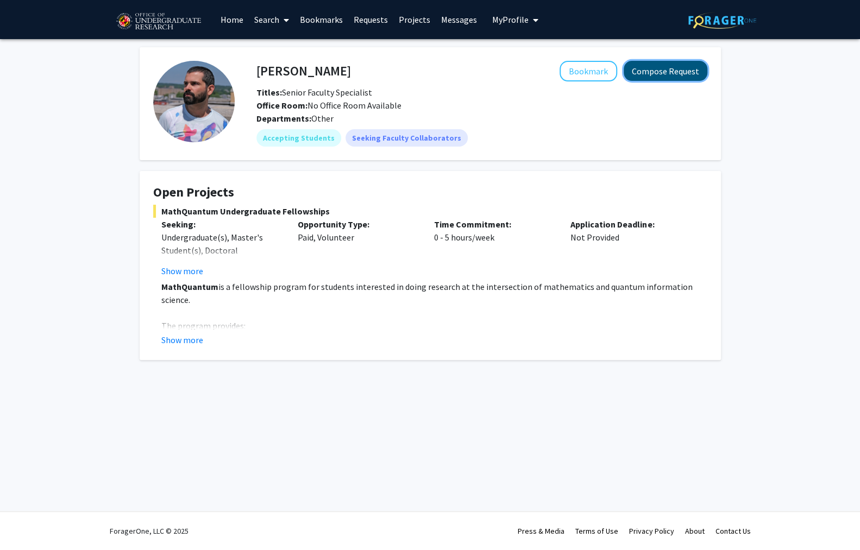
click at [676, 68] on button "Compose Request" at bounding box center [665, 71] width 84 height 20
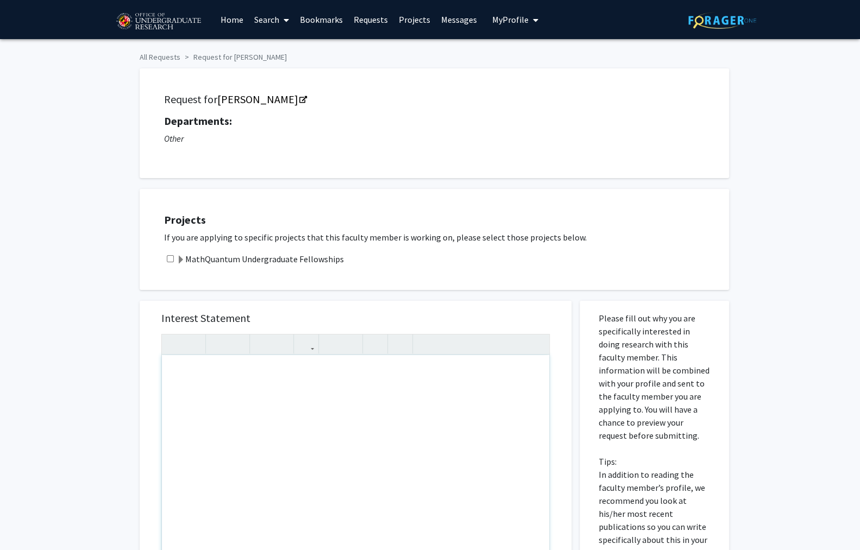
click at [282, 358] on div "Note to users with screen readers: Please press Alt+0 or Option+0 to deactivate…" at bounding box center [355, 479] width 387 height 249
paste div "Note to users with screen readers: Please press Alt+0 or Option+0 to deactivate…"
type textarea "<p>Subject: Interested in MathQuantum Undergraduate Fellowship</p><br><p>Dear […"
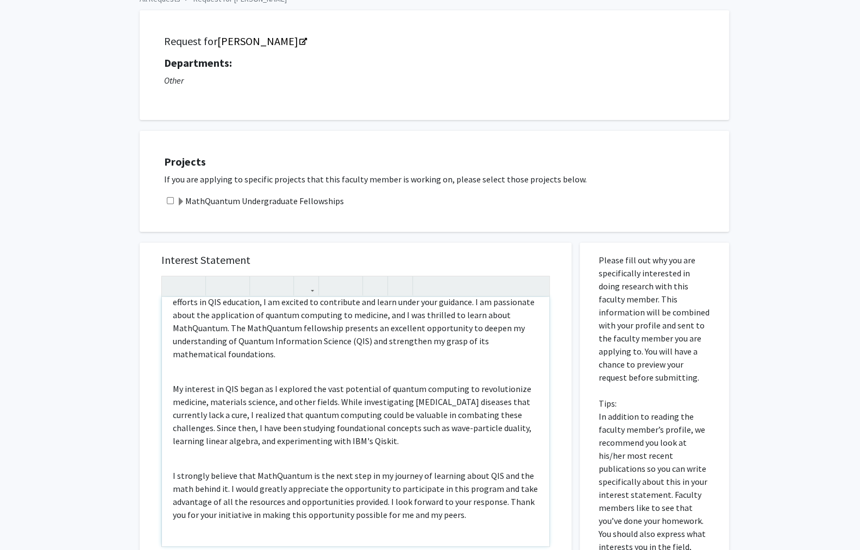
scroll to position [63, 0]
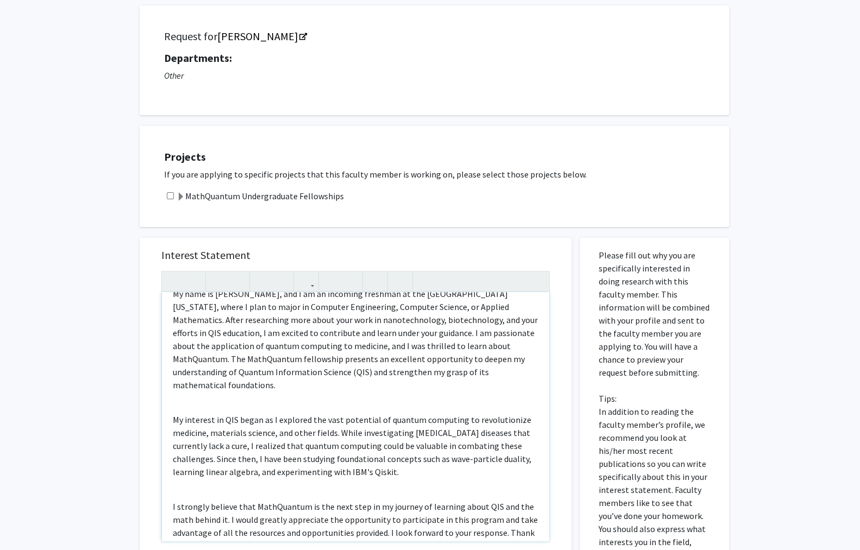
scroll to position [102, 0]
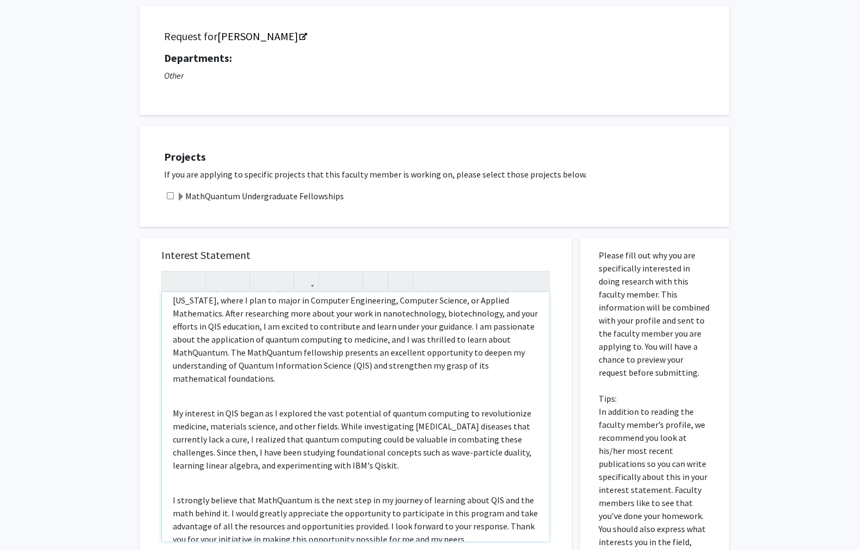
click at [224, 484] on div "Subject: Interested in MathQuantum Undergraduate Fellowship Dear [PERSON_NAME],…" at bounding box center [355, 416] width 387 height 249
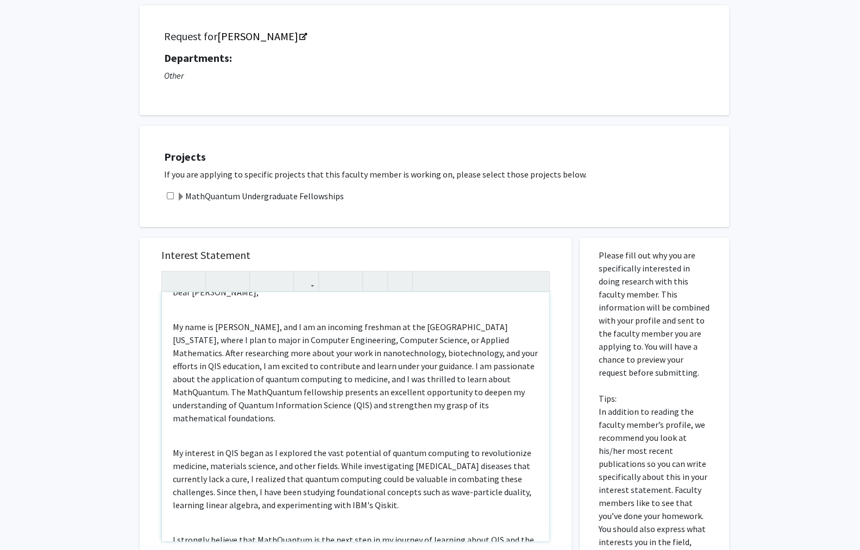
scroll to position [49, 0]
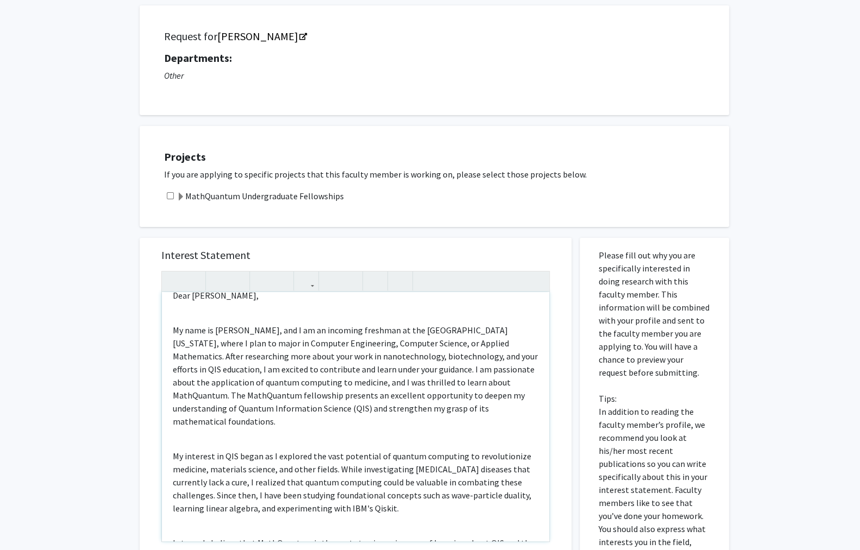
click at [167, 465] on div "Subject: Interested in MathQuantum Undergraduate Fellowship Dear [PERSON_NAME],…" at bounding box center [355, 416] width 387 height 249
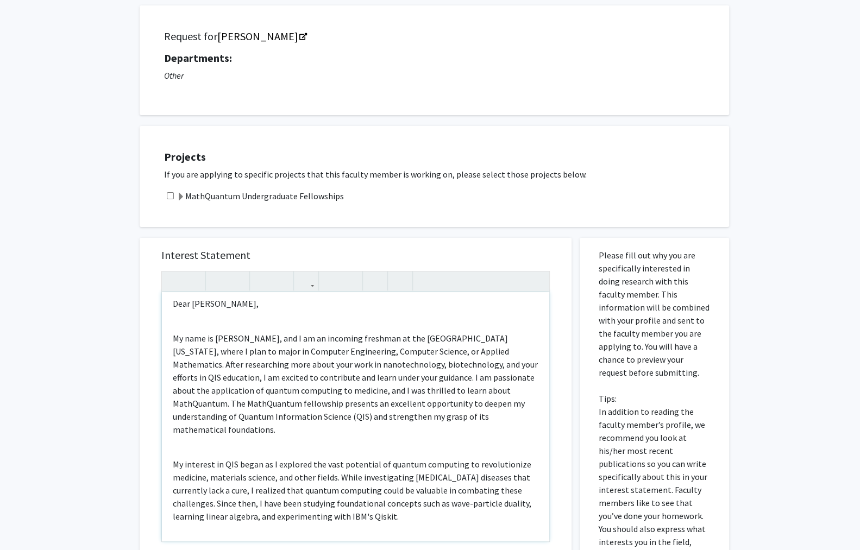
scroll to position [39, 0]
click at [168, 401] on div "Subject: Interested in MathQuantum Undergraduate Fellowship Dear [PERSON_NAME],…" at bounding box center [355, 416] width 387 height 249
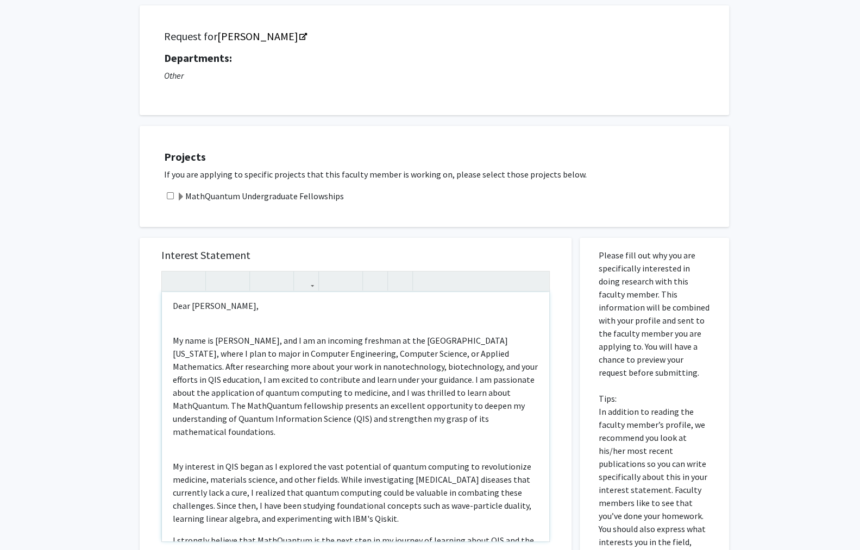
click at [167, 353] on div "Subject: Interested in MathQuantum Undergraduate Fellowship Dear [PERSON_NAME],…" at bounding box center [355, 416] width 387 height 249
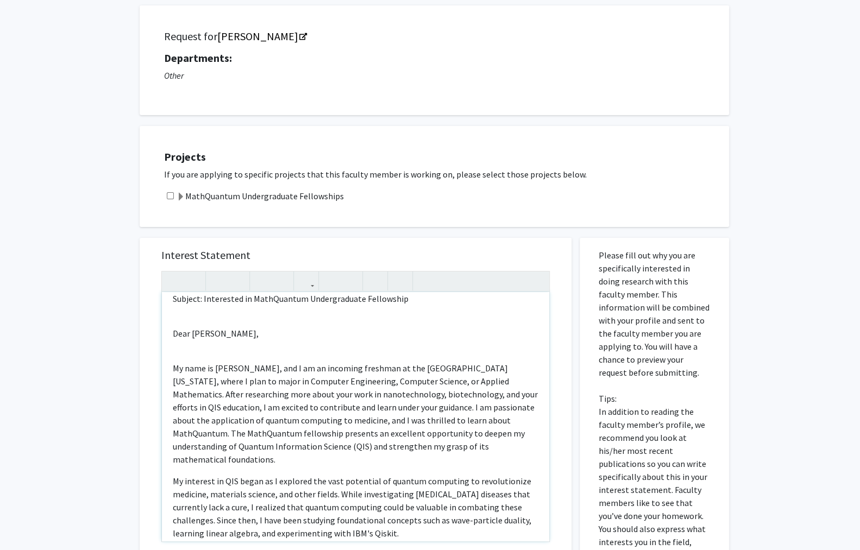
scroll to position [16, 0]
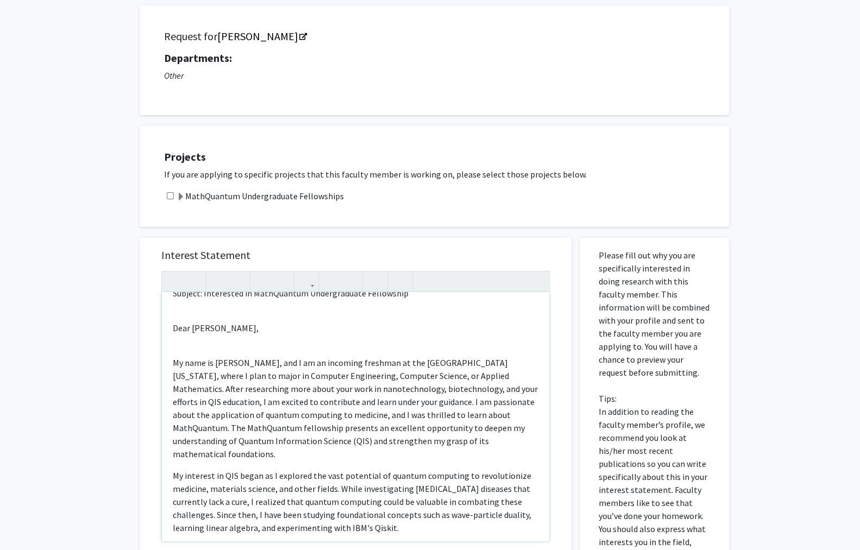
click at [173, 356] on p "My name is [PERSON_NAME], and I am an incoming freshman at the [GEOGRAPHIC_DATA…" at bounding box center [356, 408] width 366 height 104
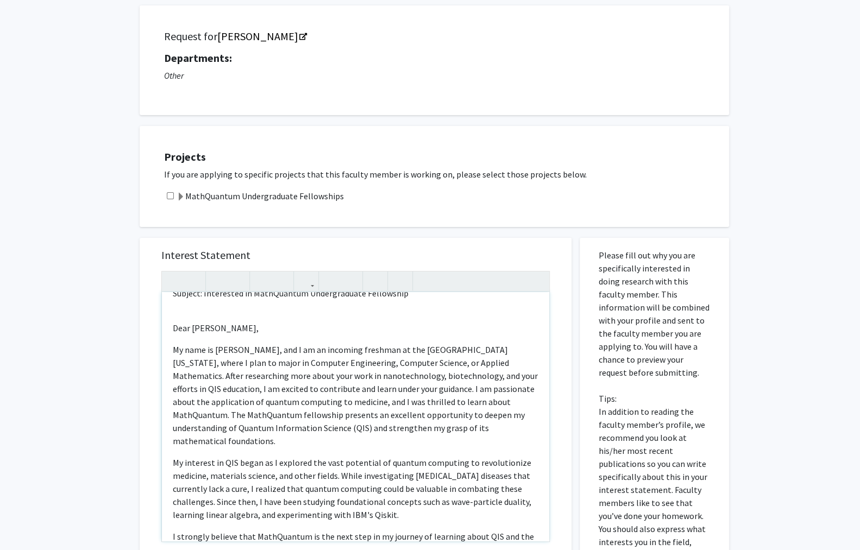
scroll to position [0, 0]
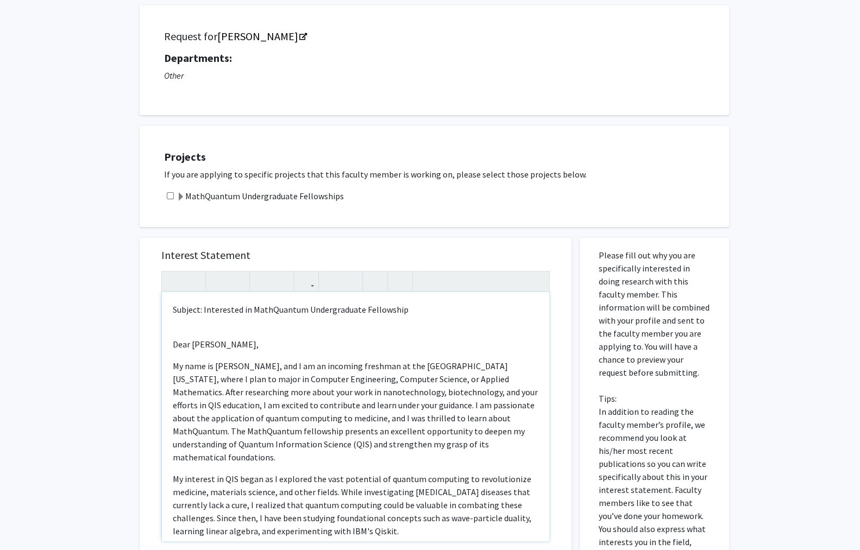
click at [173, 338] on p "Dear [PERSON_NAME]," at bounding box center [356, 344] width 366 height 13
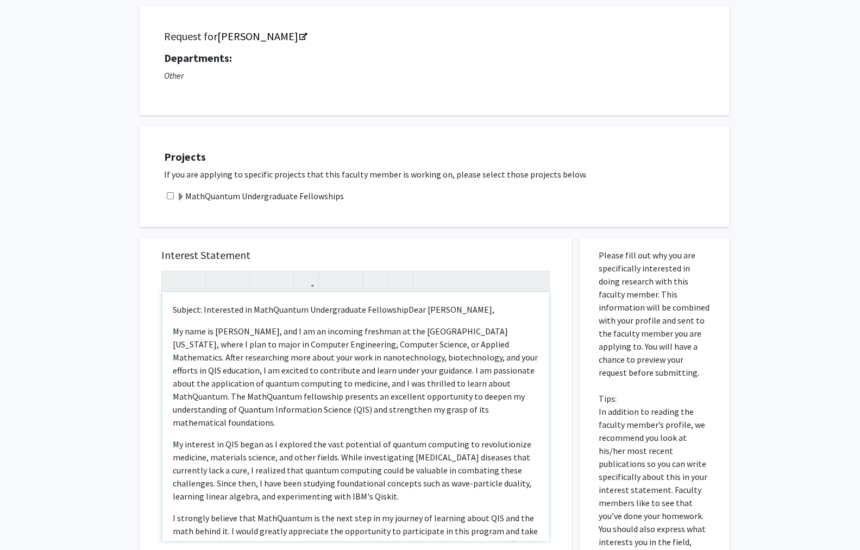
type textarea "<p>Subject: Interested in MathQuantum Undergraduate Fellowship</p><p><span styl…"
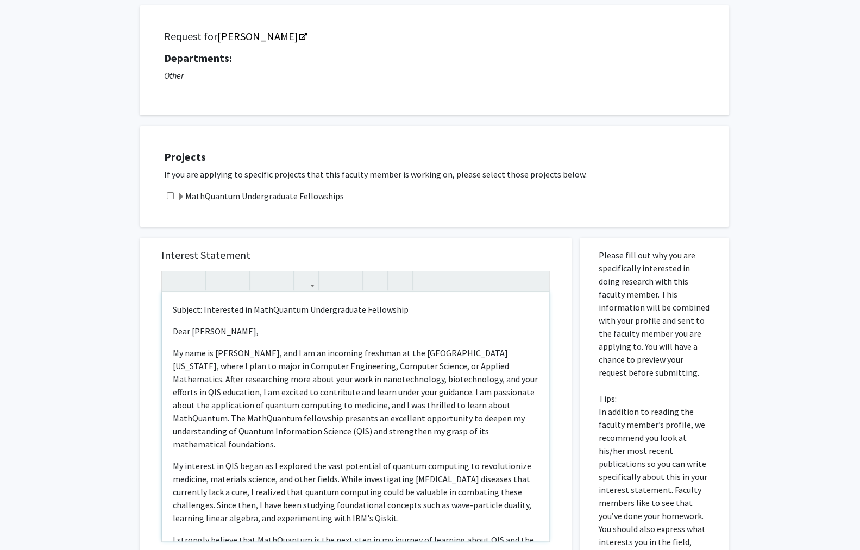
click at [173, 303] on p "Subject: Interested in MathQuantum Undergraduate Fellowship" at bounding box center [356, 309] width 366 height 13
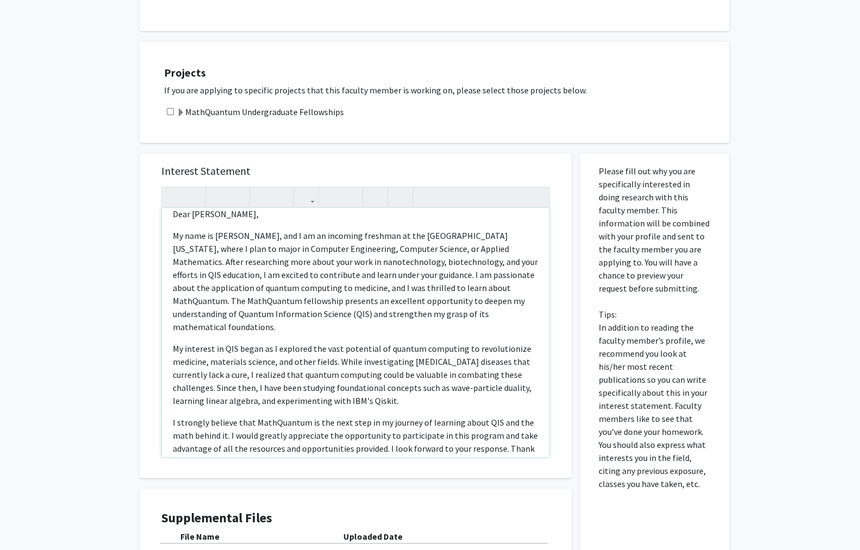
scroll to position [162, 0]
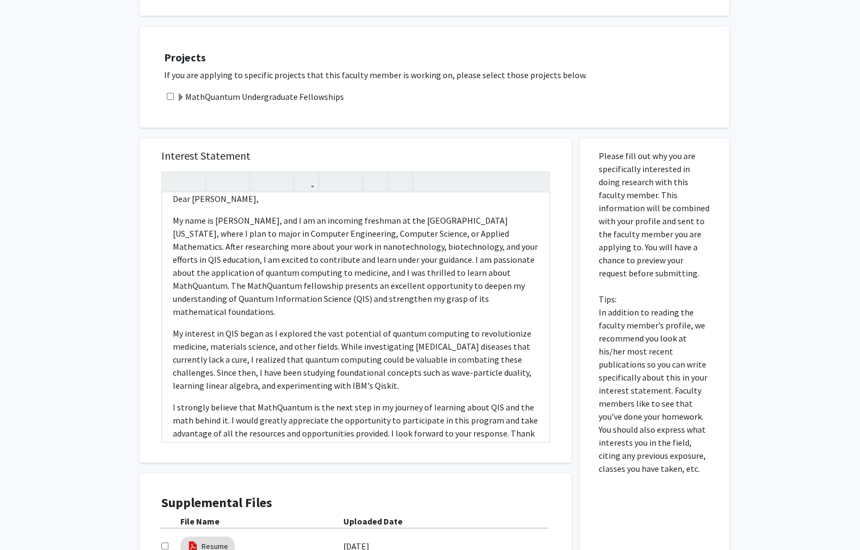
click at [165, 540] on div at bounding box center [170, 546] width 19 height 13
click at [164, 543] on input "checkbox" at bounding box center [164, 546] width 7 height 7
checkbox input "true"
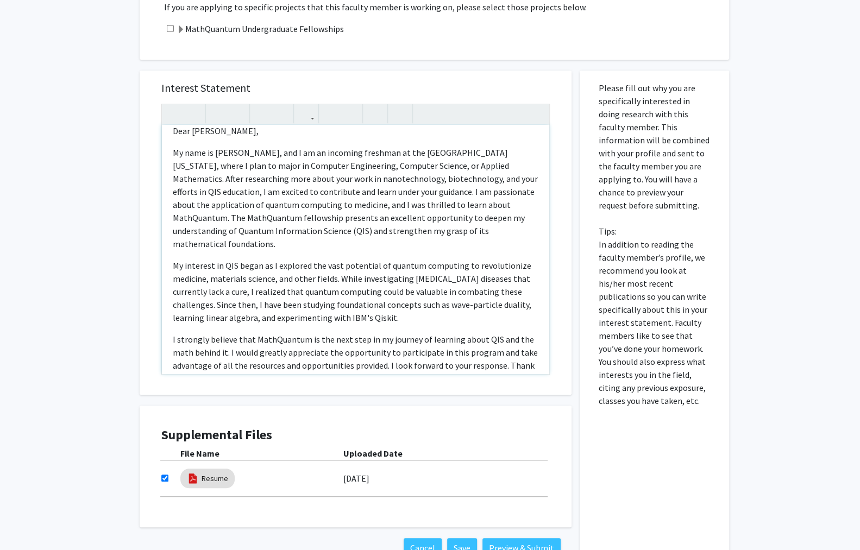
click at [303, 311] on div "Subject: Interested in MathQuantum Undergraduate Fellowship Dear [PERSON_NAME],…" at bounding box center [355, 249] width 387 height 249
type textarea "<p>Subject: Interested in MathQuantum Undergraduate Fellowship</p><p><span styl…"
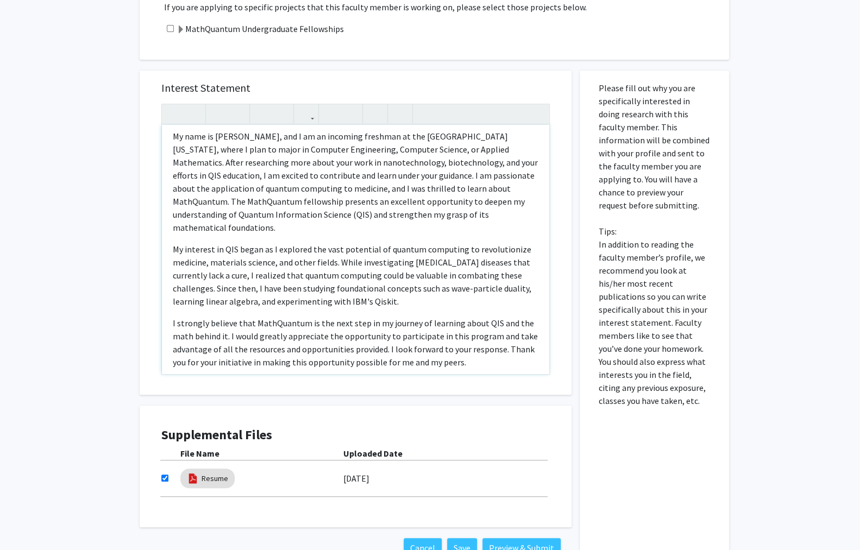
scroll to position [0, 0]
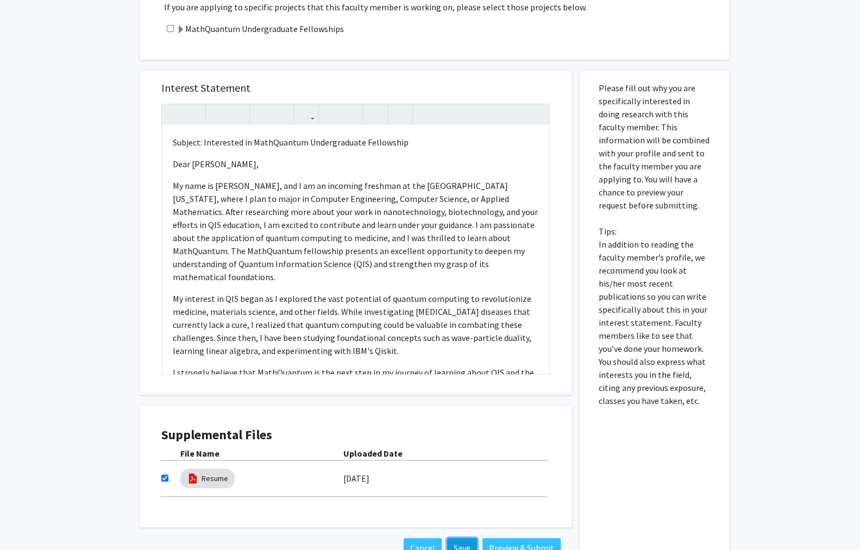
click at [477, 538] on button "Save" at bounding box center [462, 548] width 30 height 20
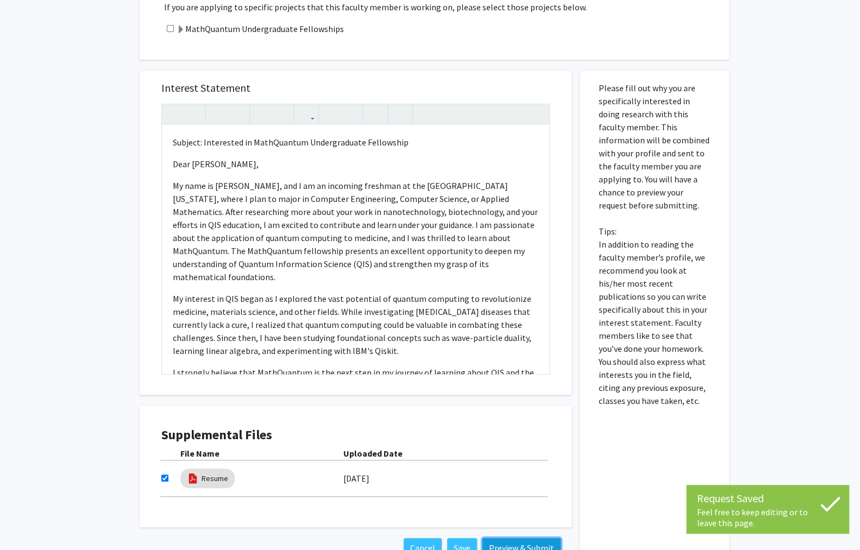
click at [541, 538] on button "Preview & Submit" at bounding box center [521, 548] width 78 height 20
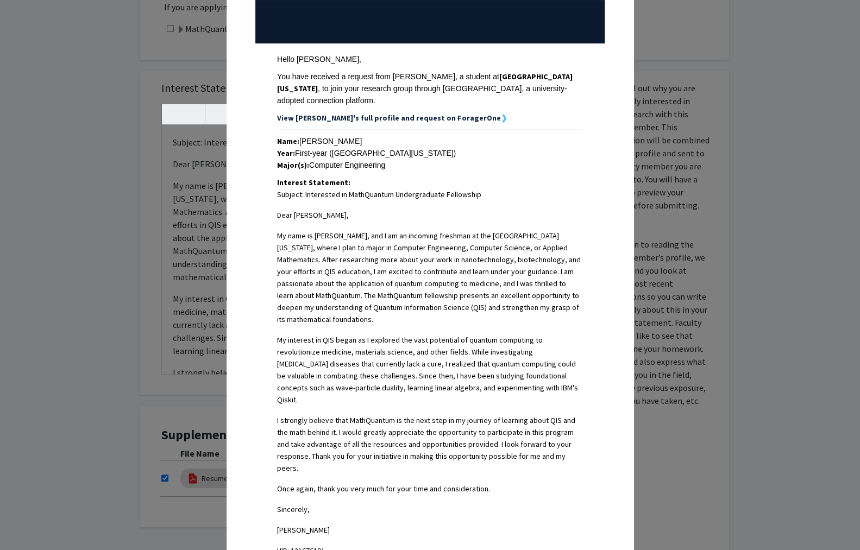
scroll to position [118, 0]
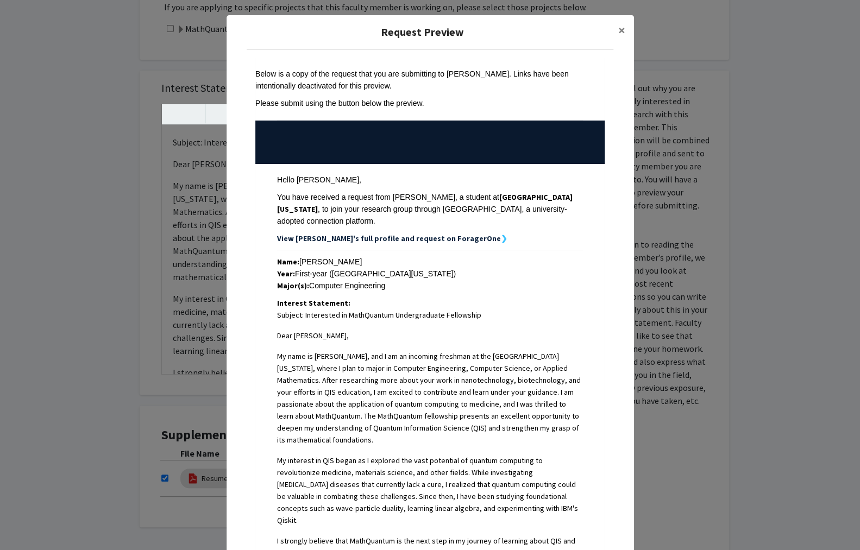
scroll to position [269, 0]
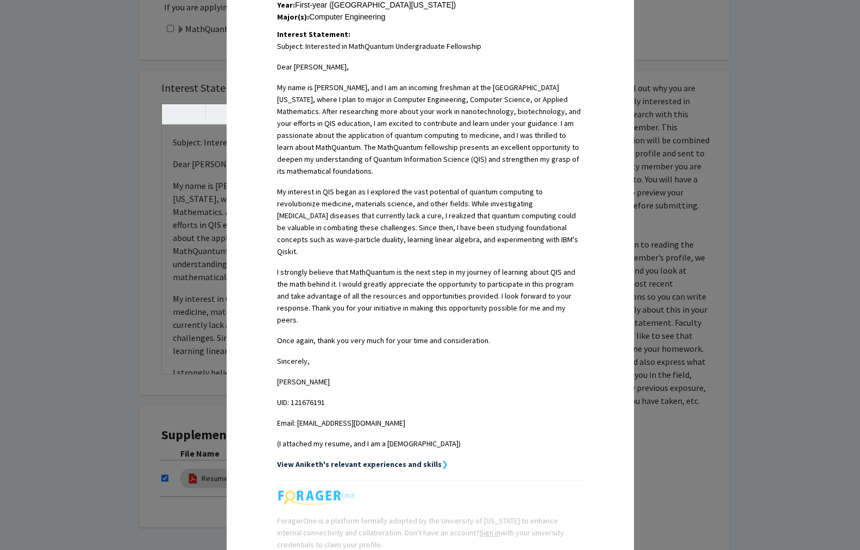
click at [207, 238] on div "Request Preview × Below is a copy of the request that you are submitting to [PE…" at bounding box center [430, 275] width 860 height 550
